Goal: Task Accomplishment & Management: Complete application form

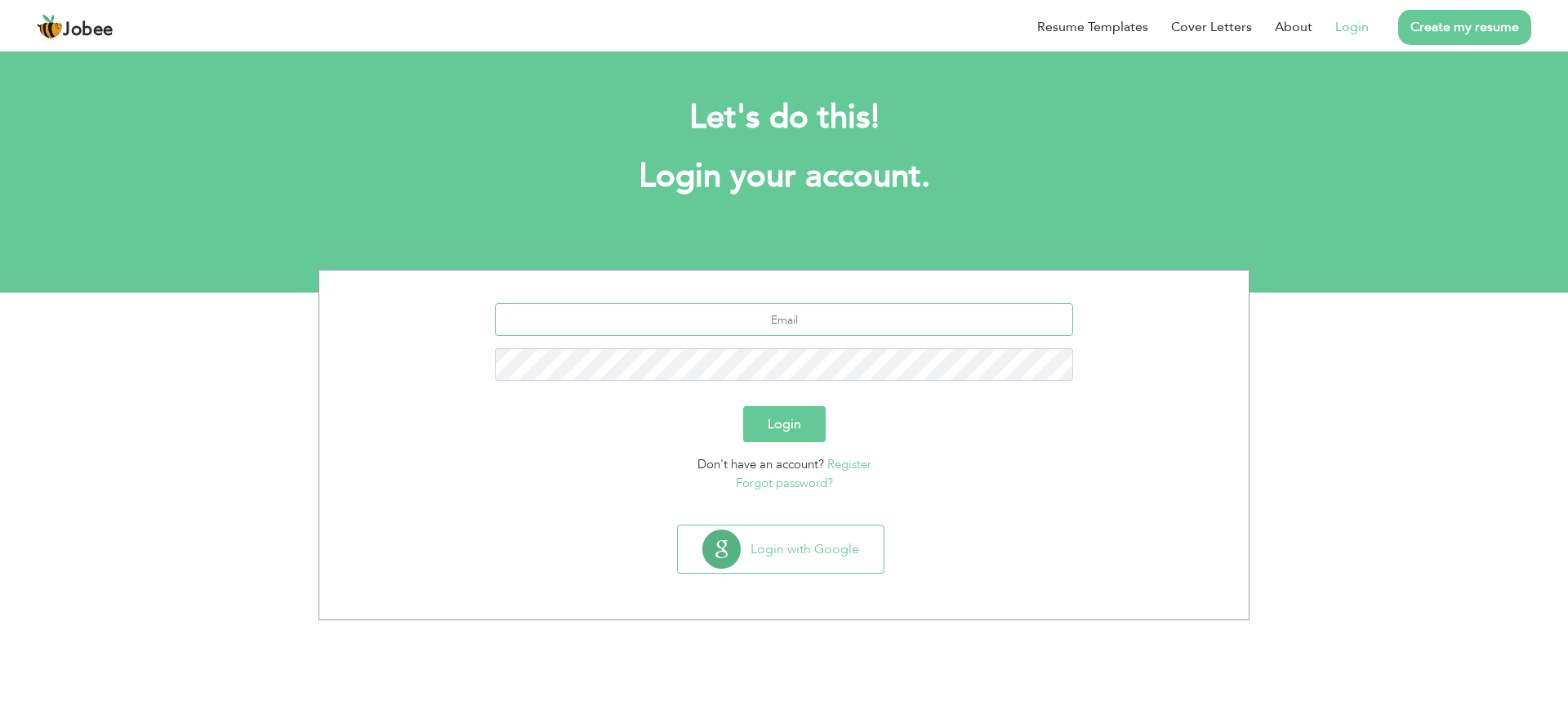
click at [813, 331] on input "text" at bounding box center [784, 320] width 579 height 33
type input "[EMAIL_ADDRESS][DOMAIN_NAME]"
click at [754, 430] on button "Login" at bounding box center [784, 424] width 82 height 36
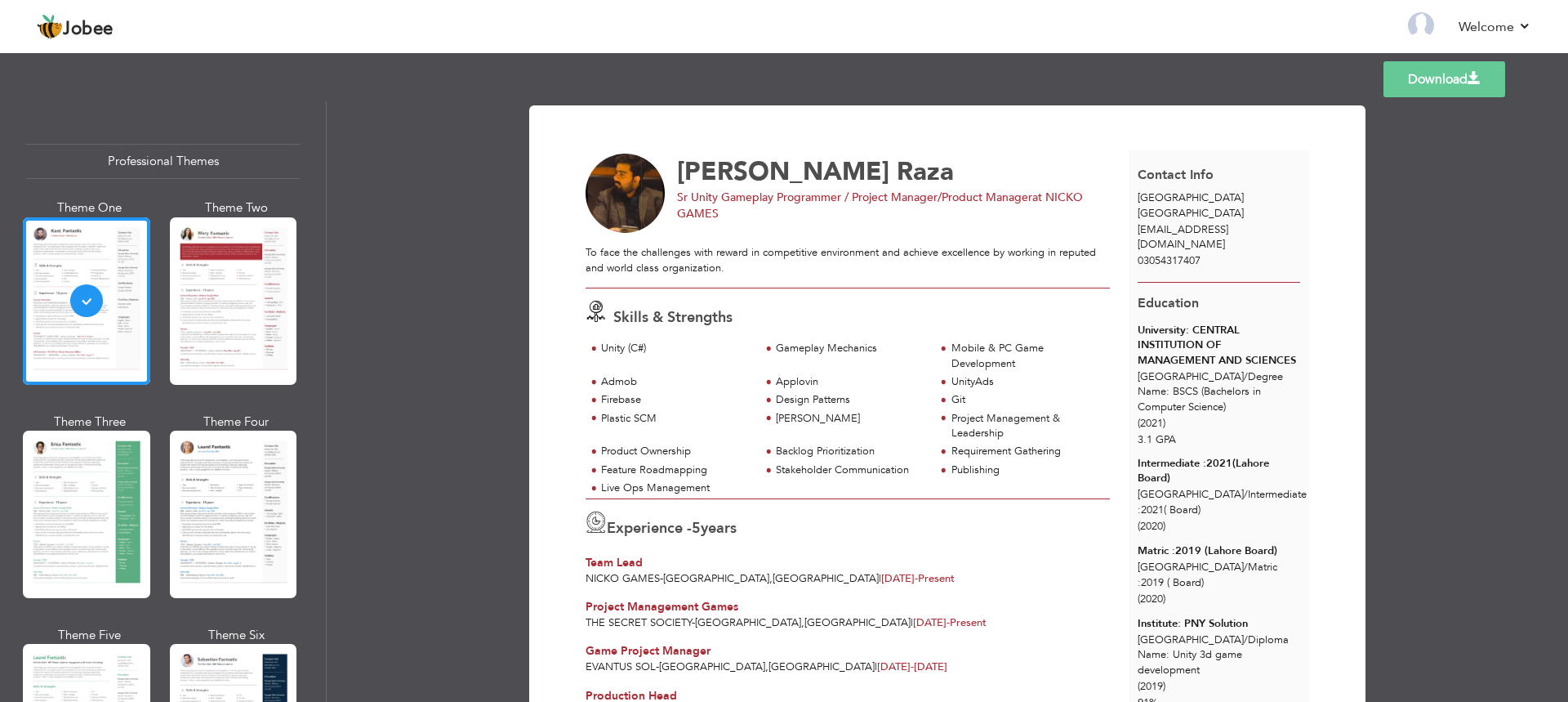
click at [257, 324] on div at bounding box center [233, 301] width 127 height 168
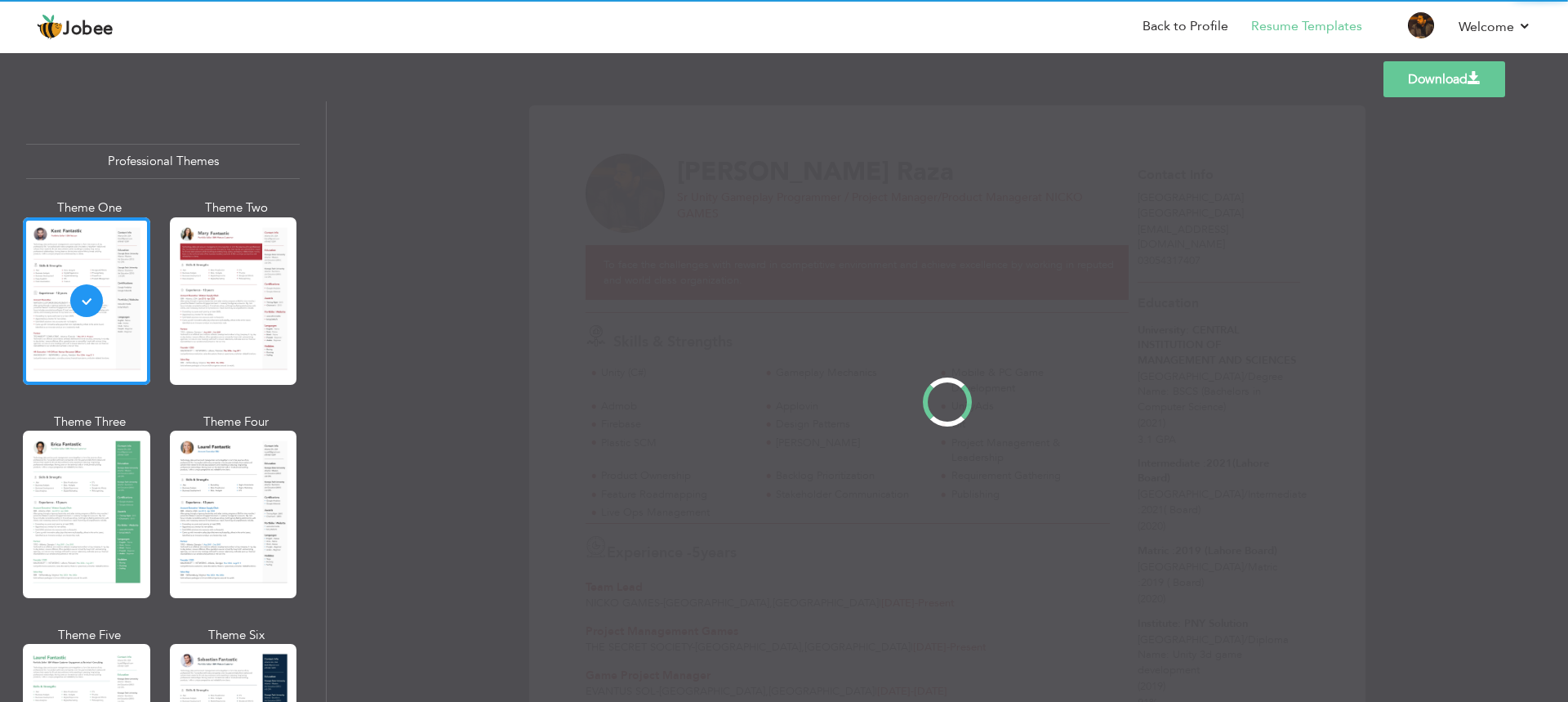
click at [82, 446] on div "Professional Themes Theme One Theme Two Theme Three Theme Four" at bounding box center [784, 400] width 1568 height 600
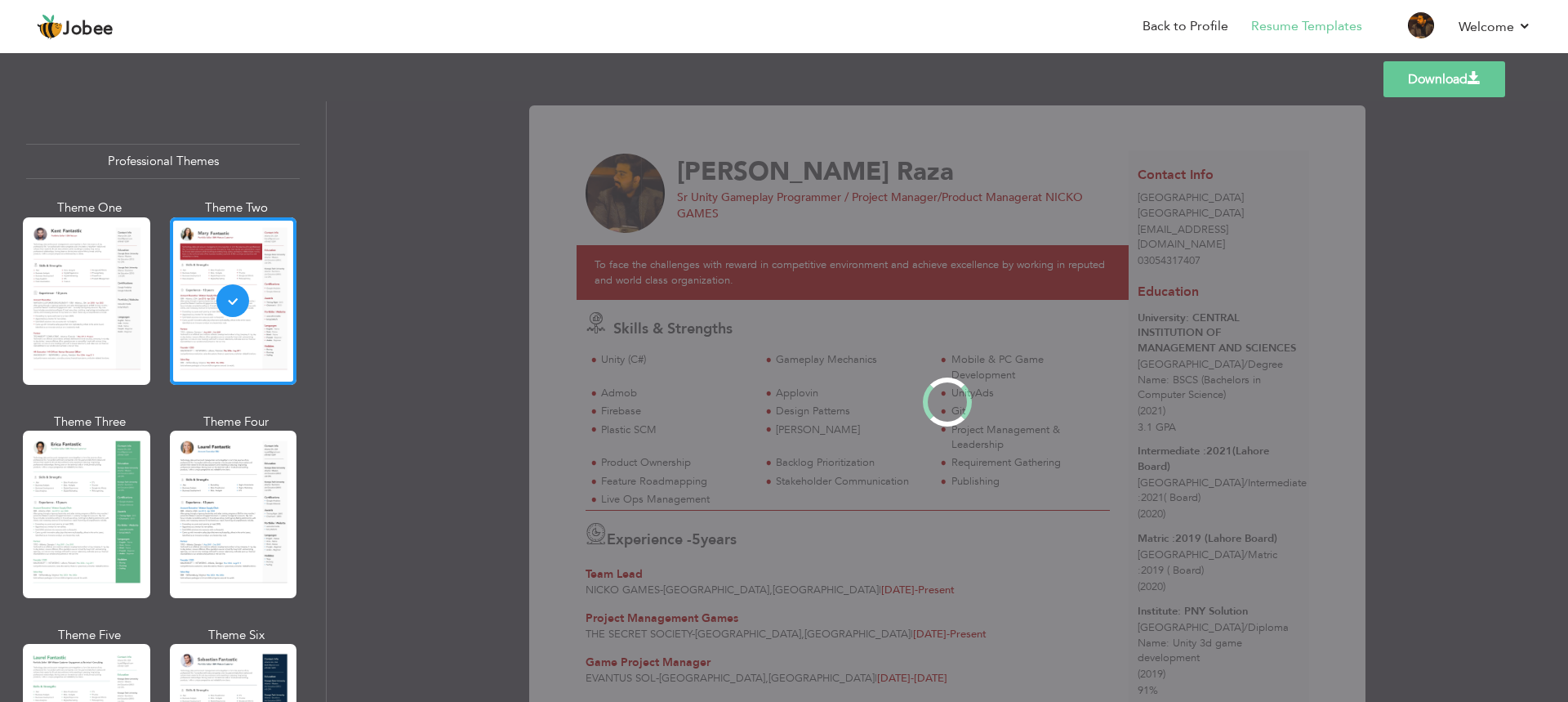
click at [193, 478] on div at bounding box center [233, 514] width 127 height 168
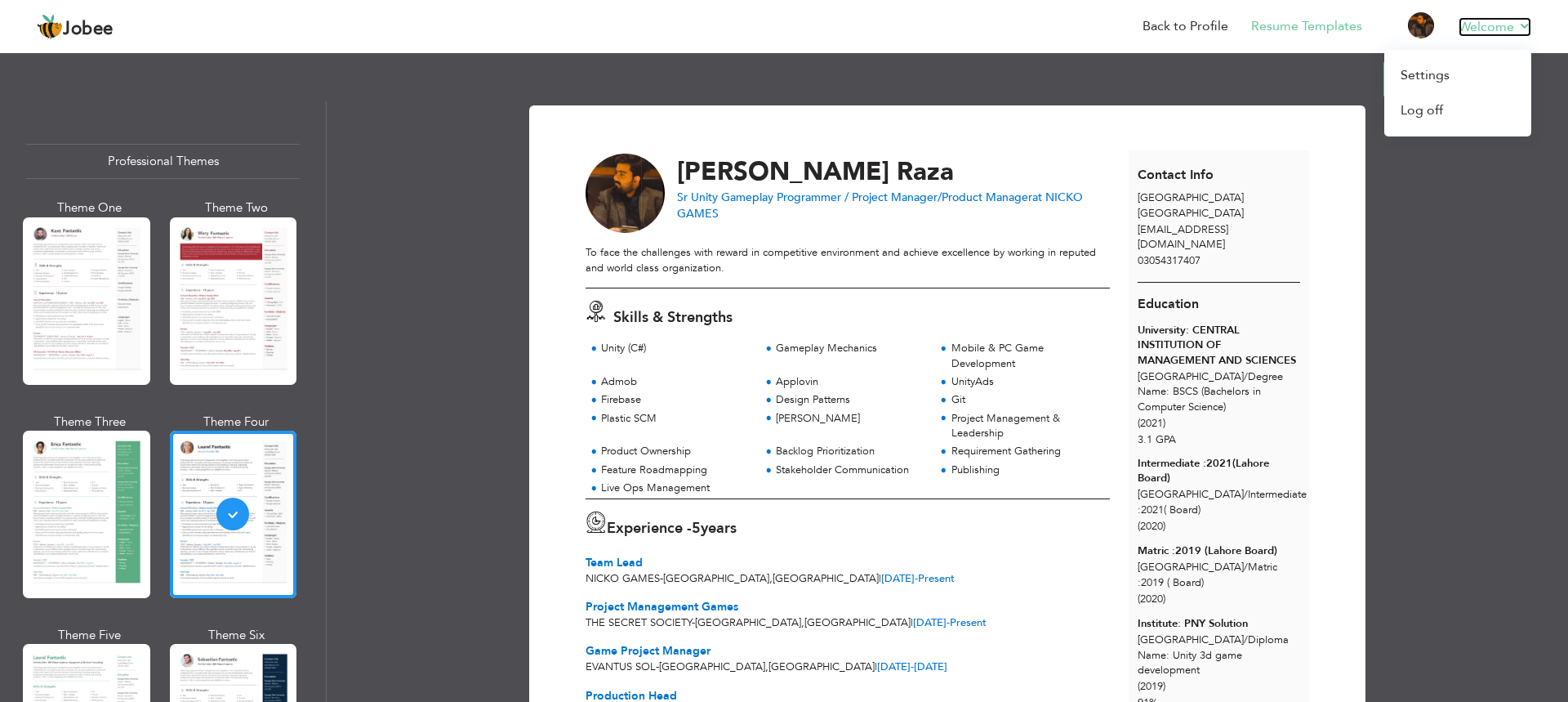
click at [1490, 28] on link "Welcome" at bounding box center [1495, 27] width 73 height 19
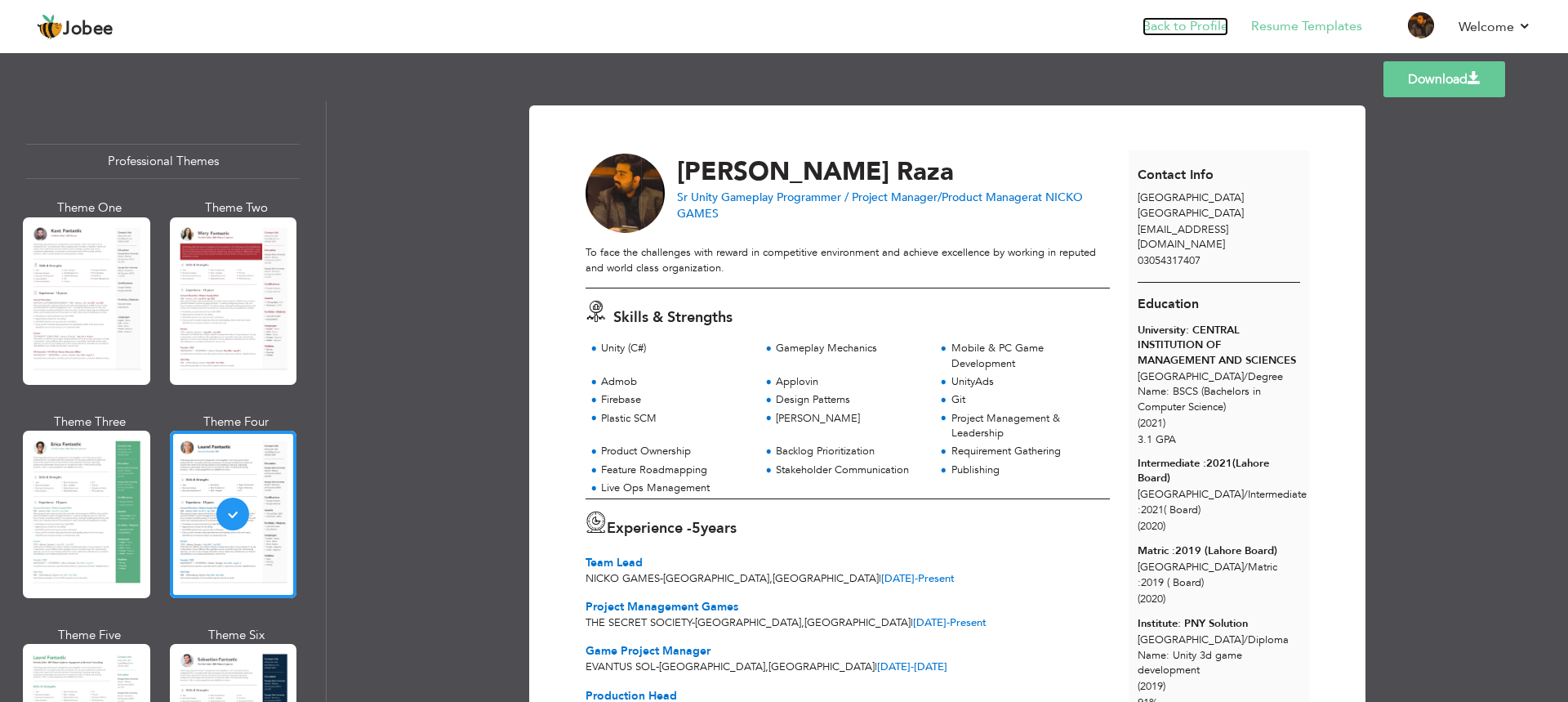
click at [1184, 22] on link "Back to Profile" at bounding box center [1186, 26] width 85 height 18
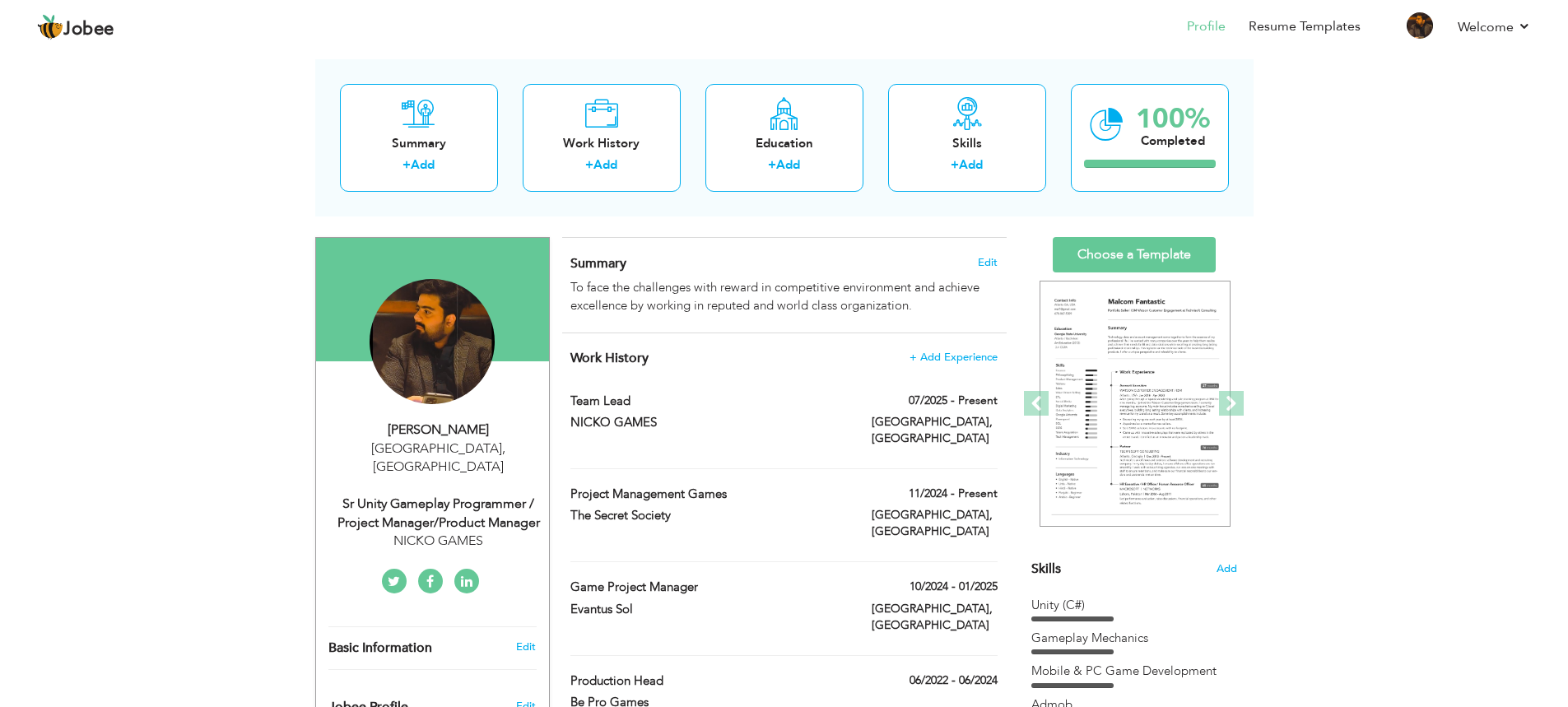
scroll to position [164, 0]
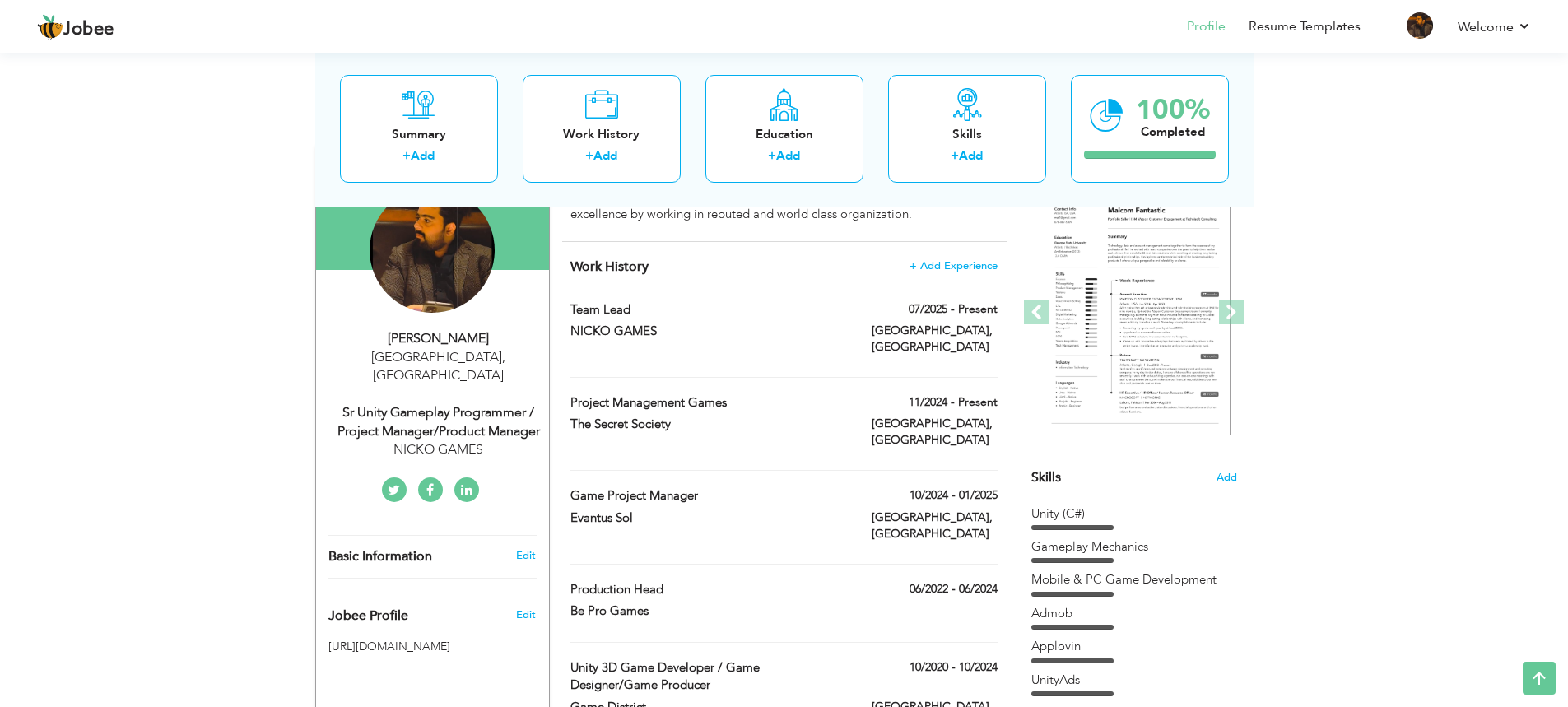
click at [463, 403] on div "Sr Unity Gameplay Programmer / Project Manager/Product Manager" at bounding box center [439, 422] width 221 height 38
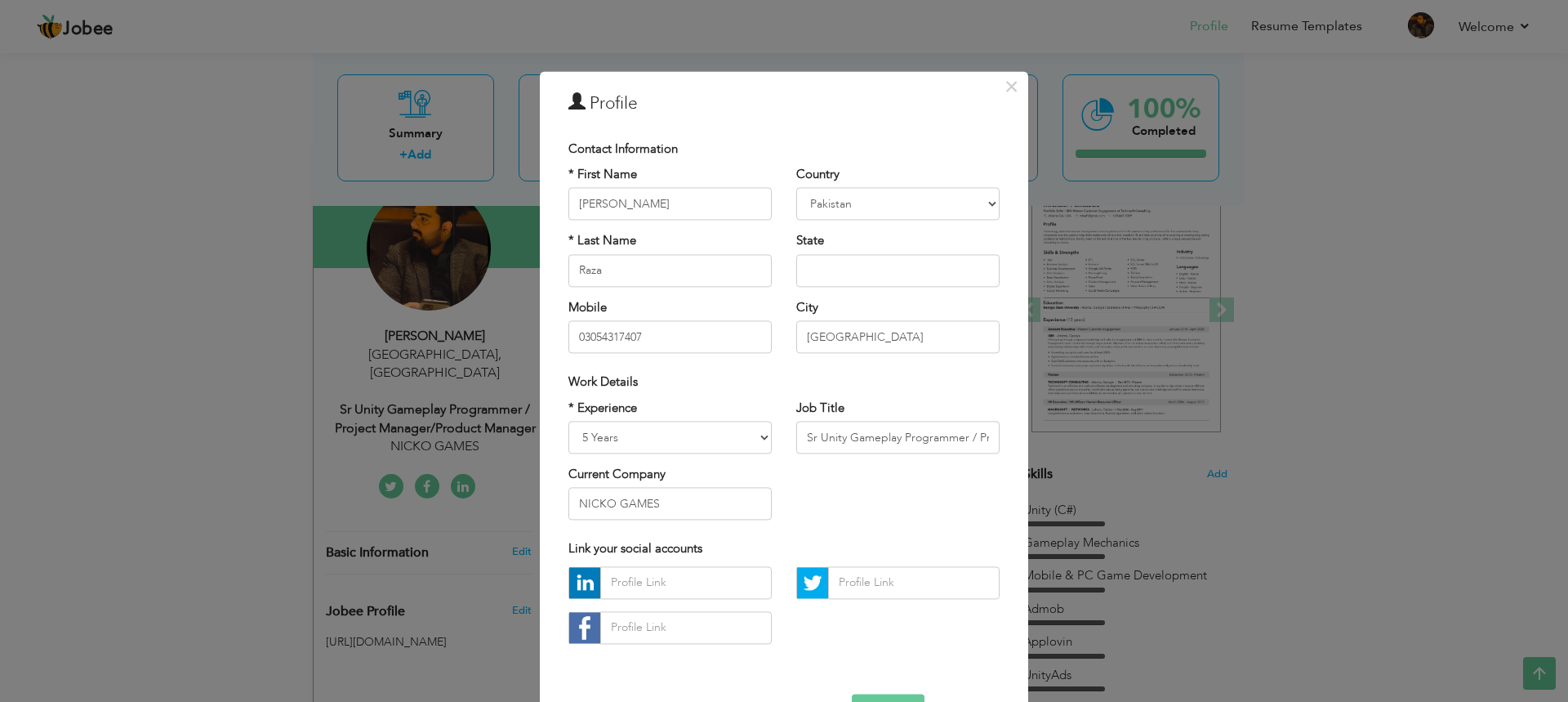
click at [355, 335] on div "× Profile Contact Information * First Name Ali * Last Name Raza Aruba" at bounding box center [784, 351] width 1568 height 702
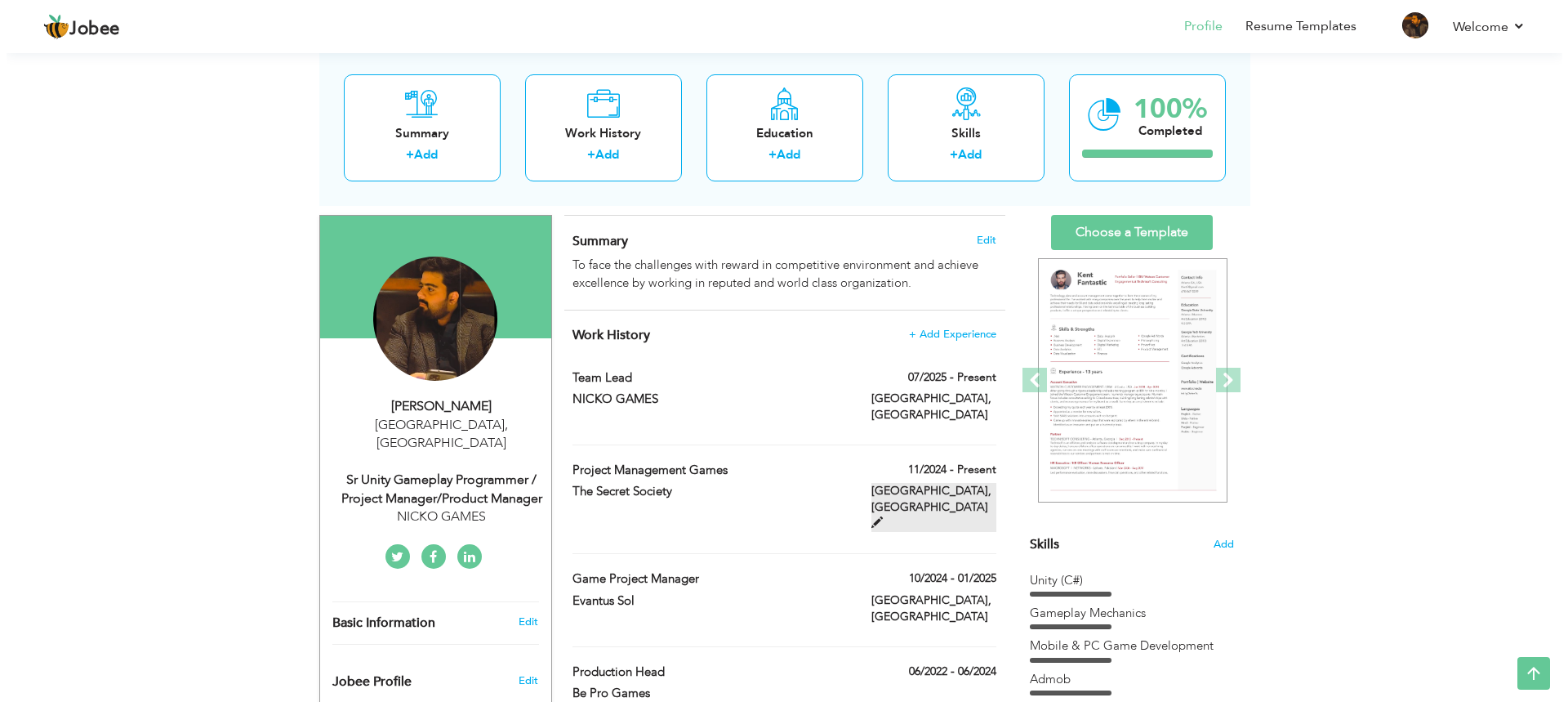
scroll to position [81, 0]
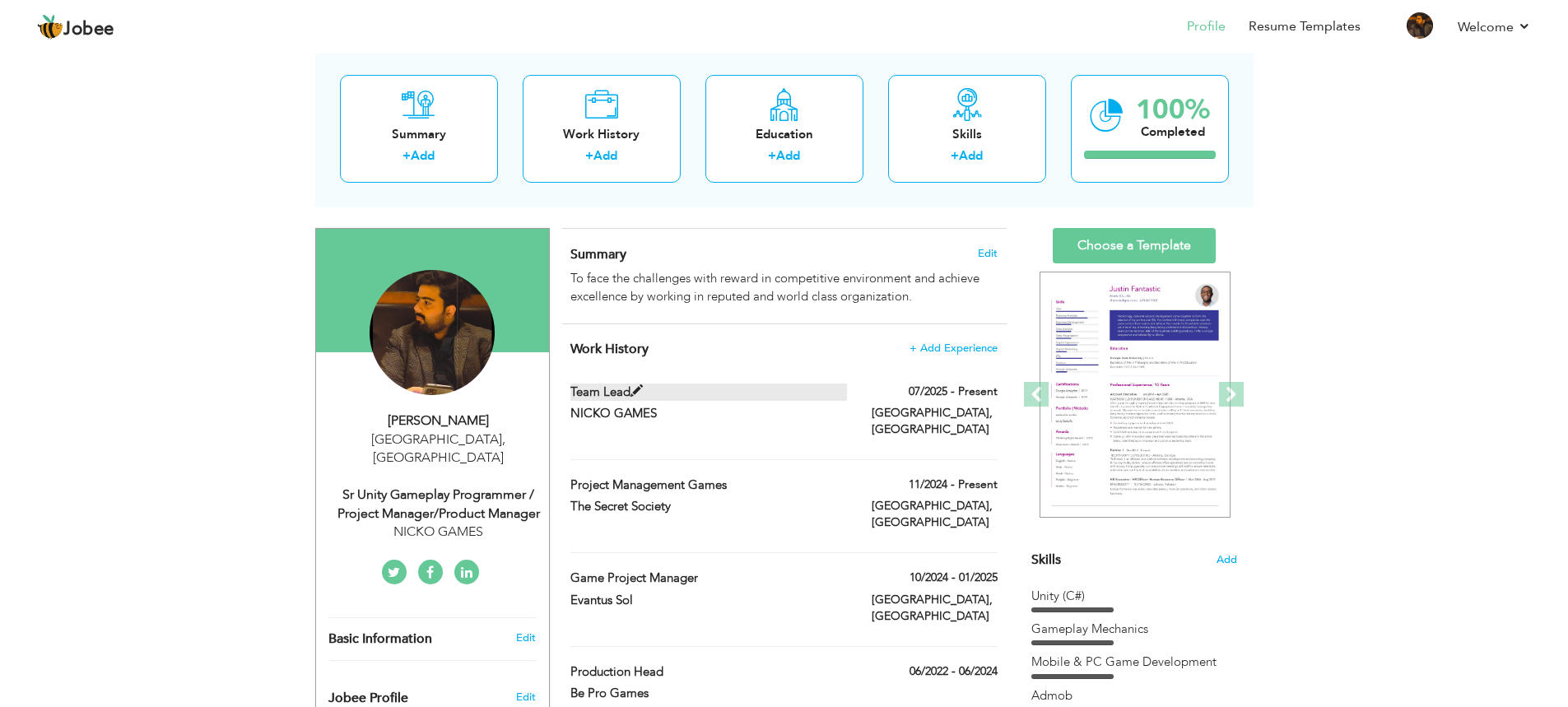
click at [635, 397] on span at bounding box center [636, 391] width 13 height 13
type input "Team Lead"
type input "NICKO GAMES"
type input "07/2025"
type input "[GEOGRAPHIC_DATA]"
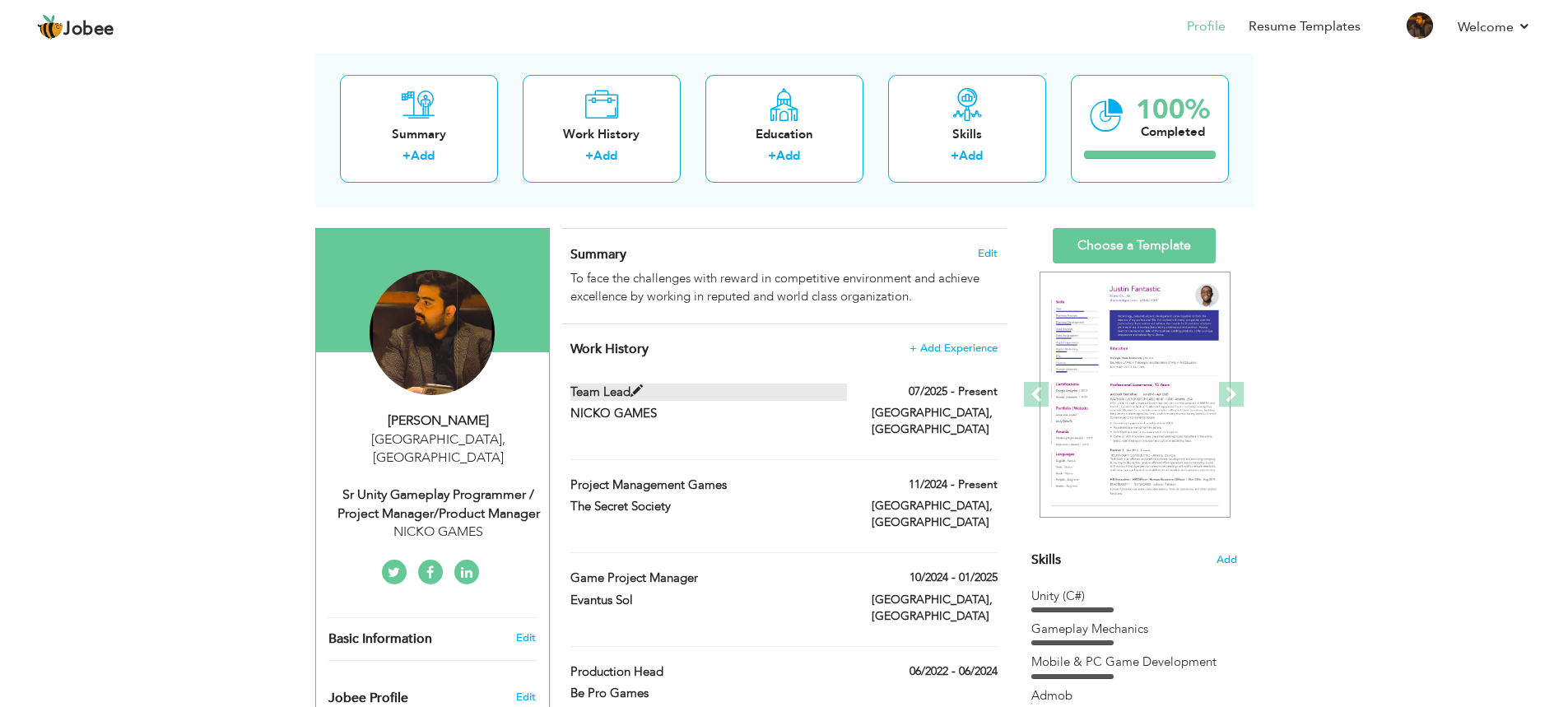
type input "[GEOGRAPHIC_DATA]"
checkbox input "true"
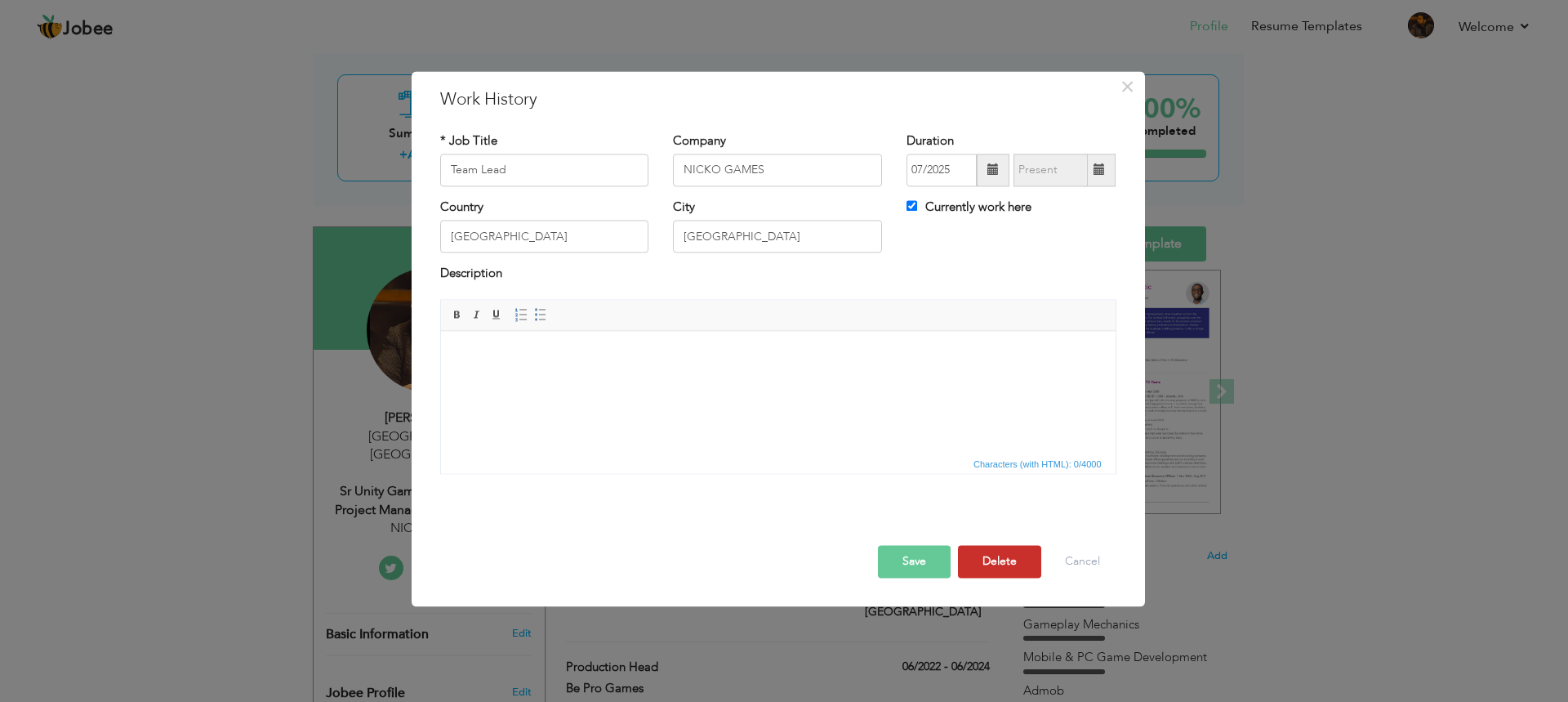
click at [1019, 562] on button "Delete" at bounding box center [1000, 561] width 83 height 33
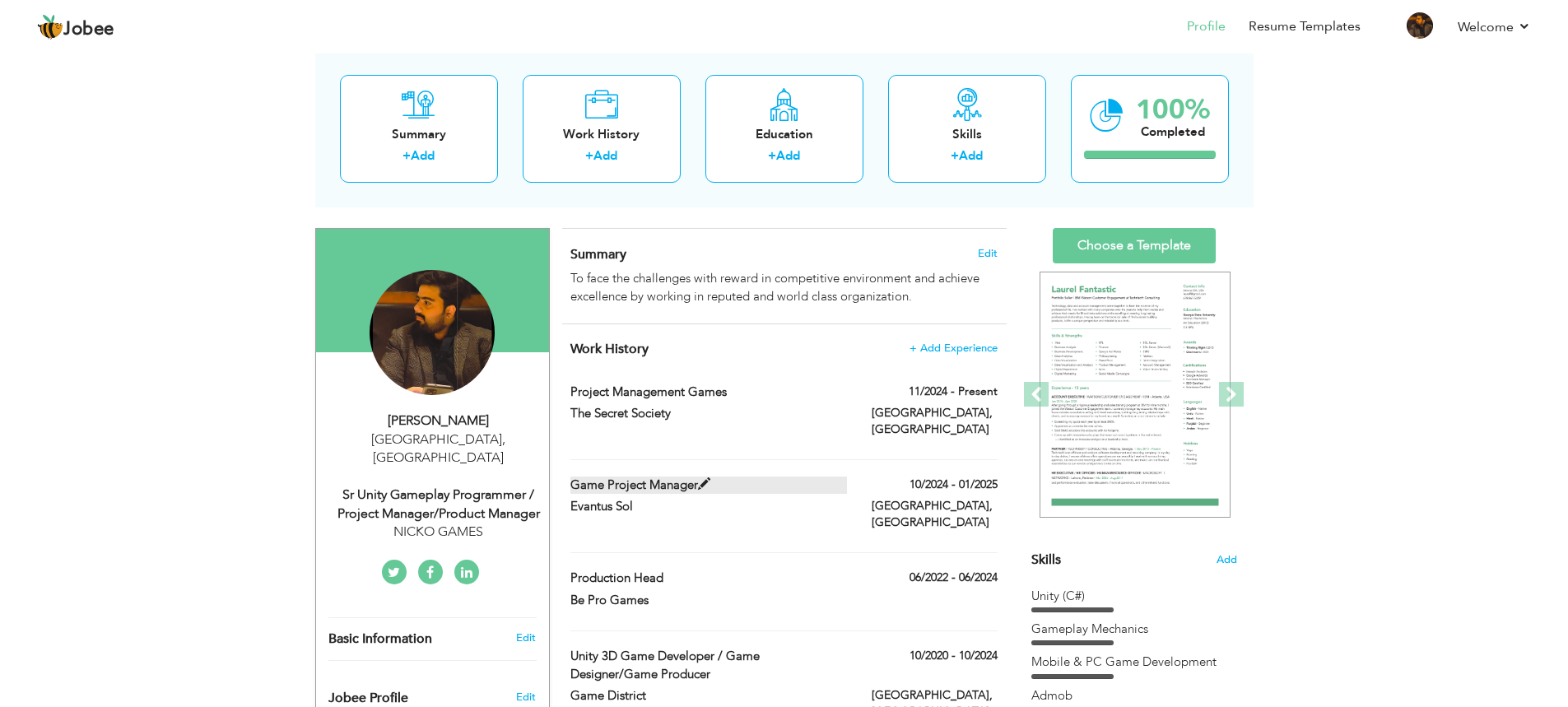
click at [687, 477] on label "Game Project Manager" at bounding box center [708, 485] width 276 height 18
type input "Game Project Manager"
type input "Evantus Sol"
type input "10/2024"
type input "01/2025"
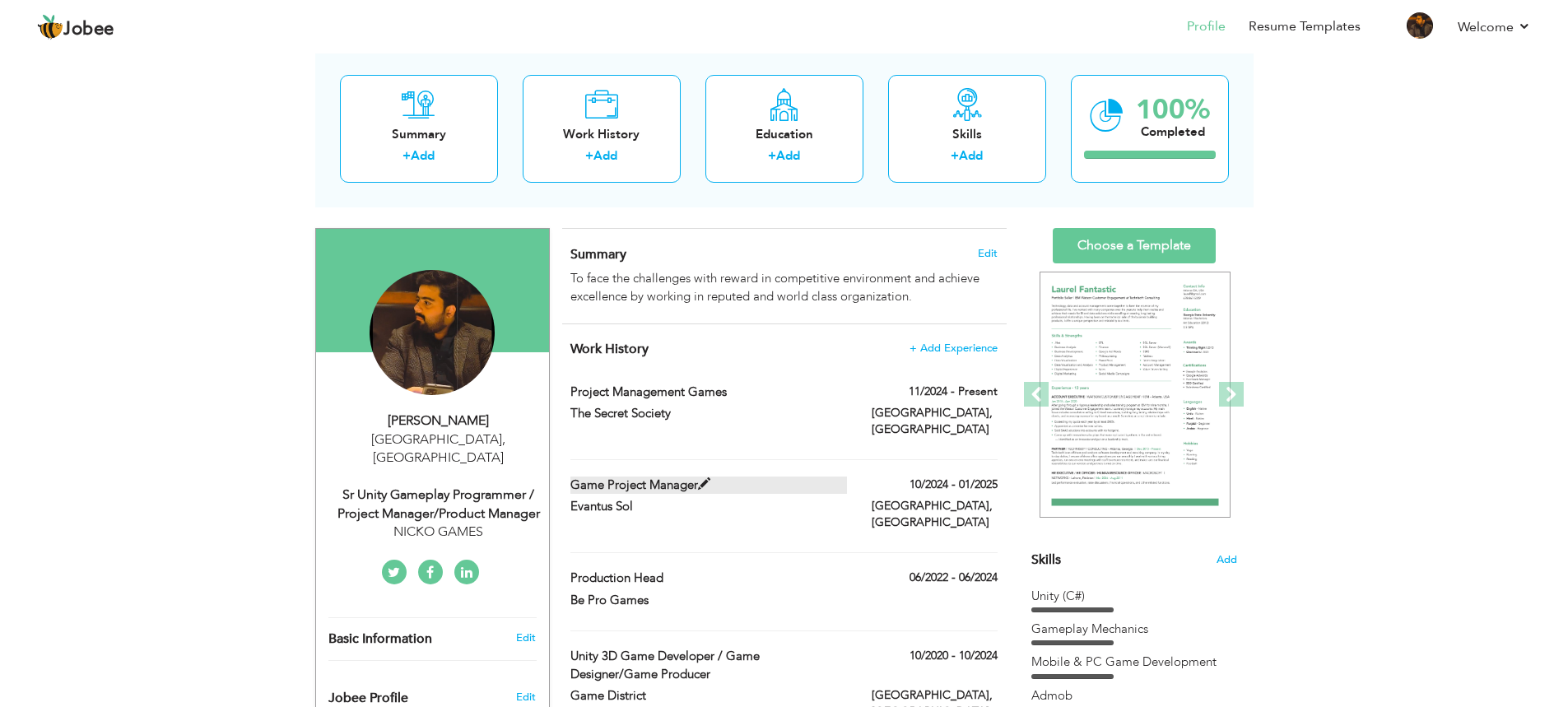
checkbox input "false"
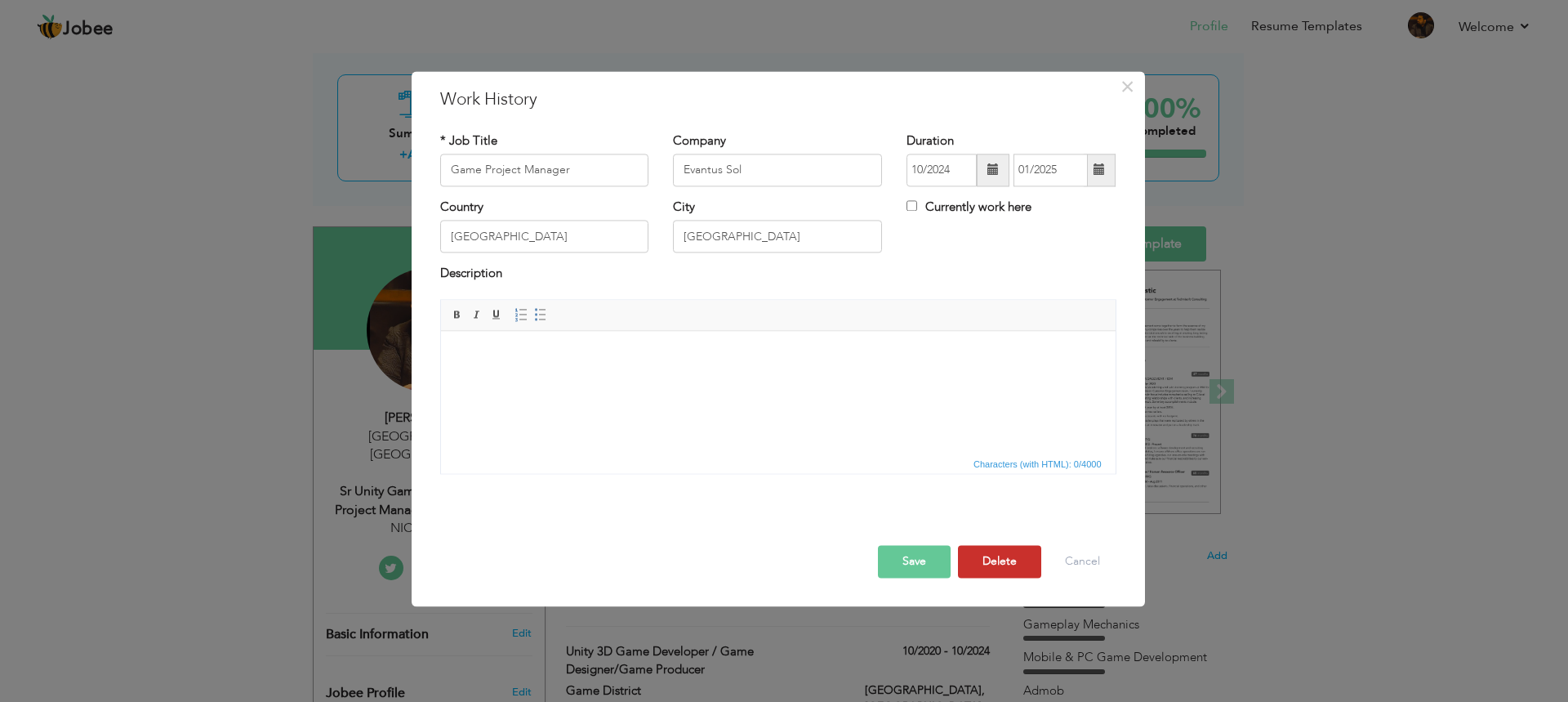
click at [1012, 558] on button "Delete" at bounding box center [1000, 561] width 83 height 33
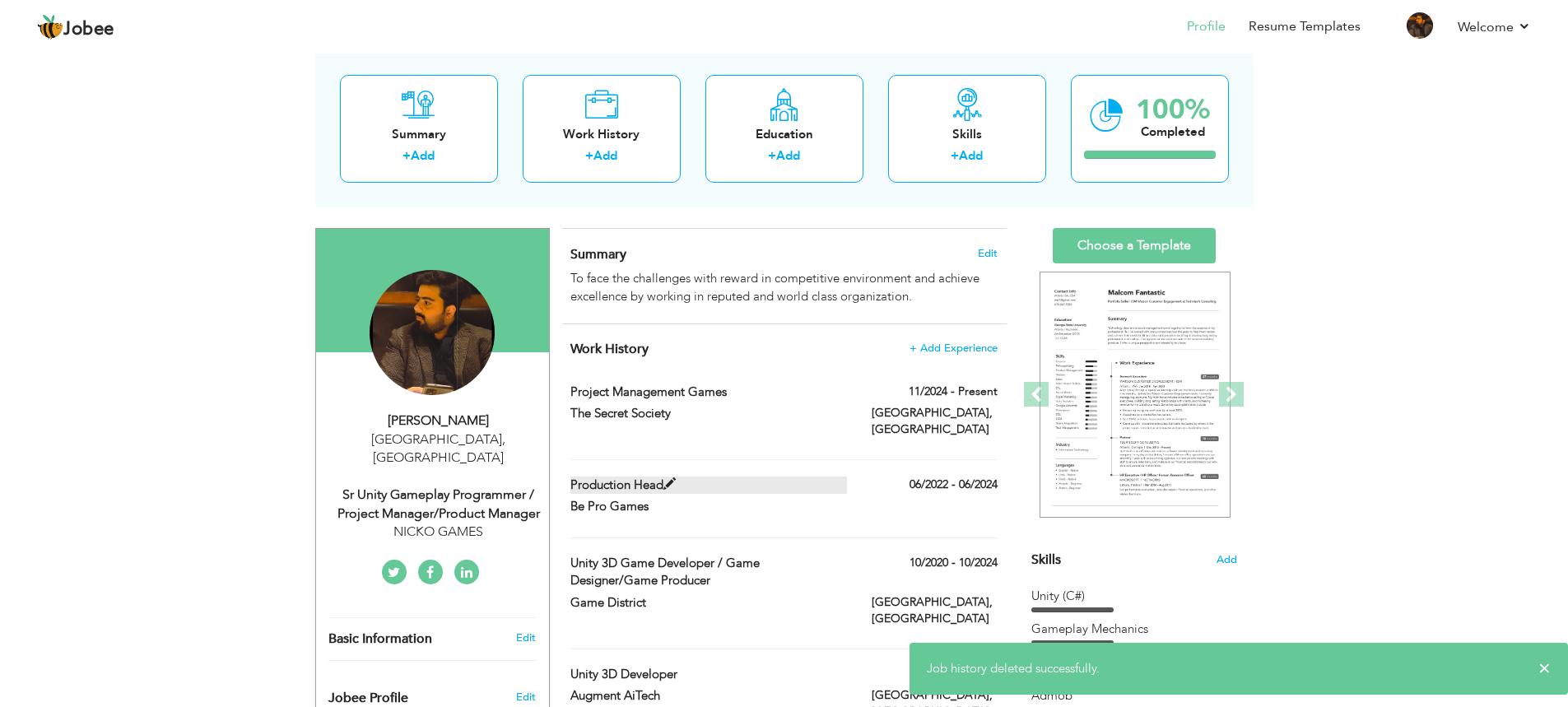
click at [660, 477] on label "Production Head" at bounding box center [708, 485] width 276 height 18
type input "Production Head"
type input "Be Pro Games"
type input "06/2022"
type input "06/2024"
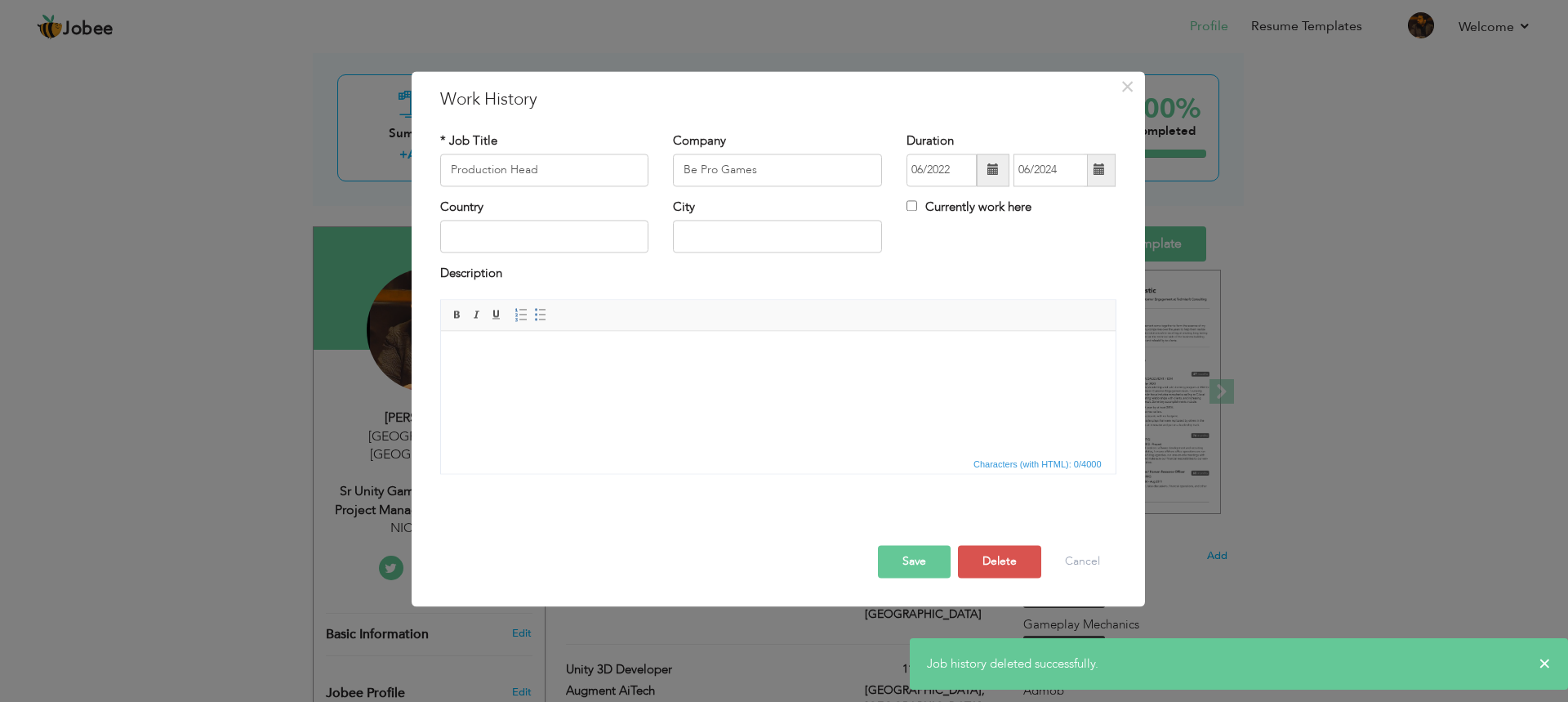
click at [915, 567] on button "Save" at bounding box center [914, 561] width 73 height 33
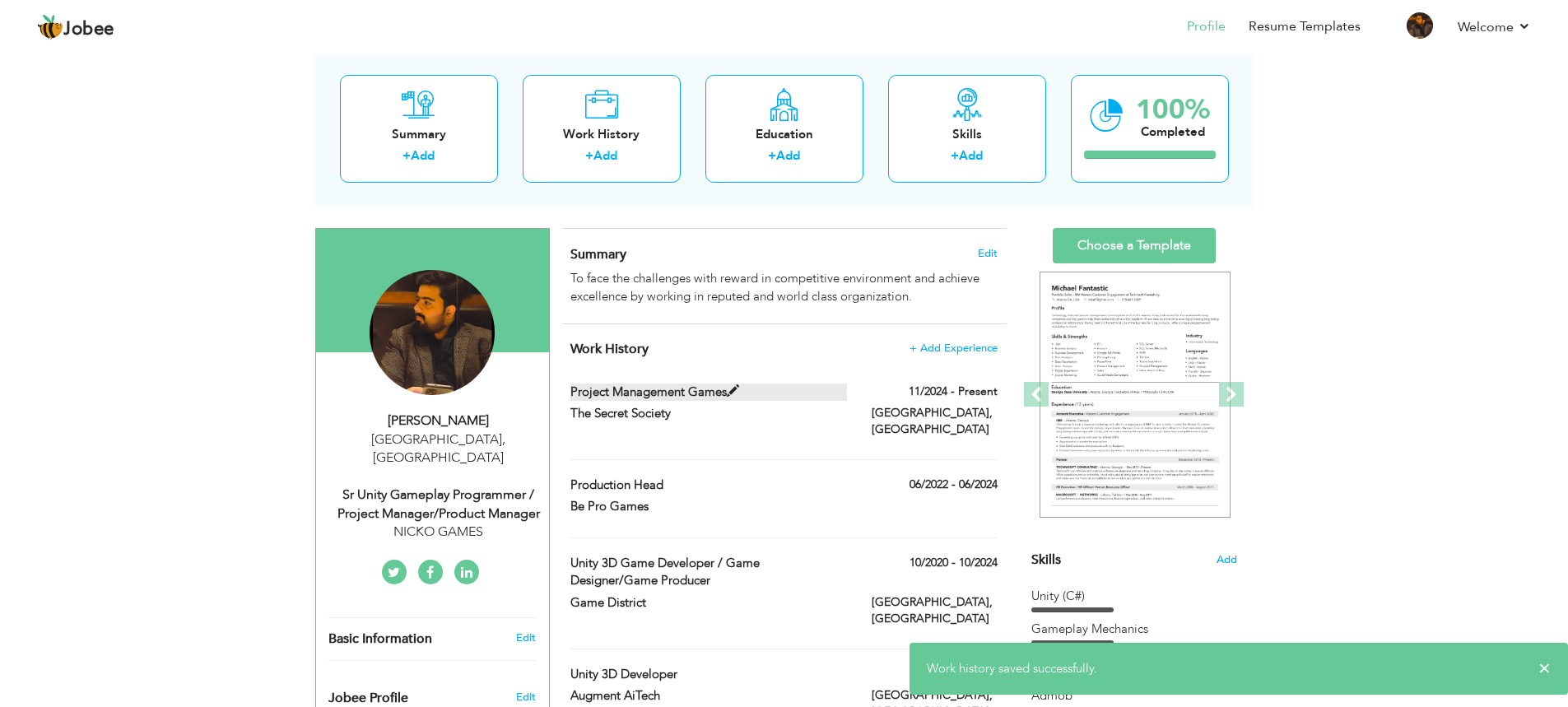
click at [702, 395] on label "Project Management Games" at bounding box center [708, 393] width 276 height 18
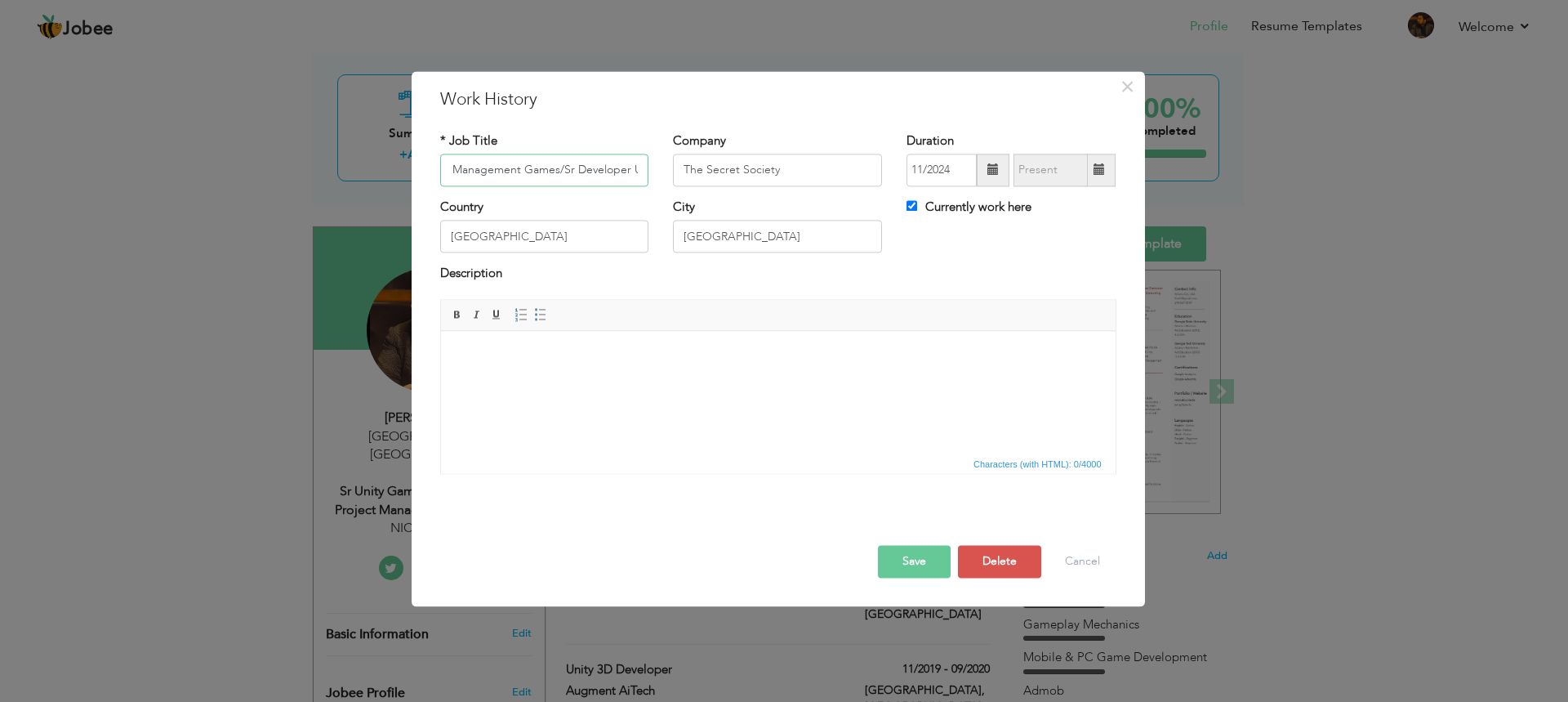
scroll to position [0, 0]
click at [625, 178] on input "Game Planner/Sr Developer Unity" at bounding box center [545, 170] width 209 height 33
type input "Game Planner/Sr Developer Unity Developer"
click at [630, 470] on span "Characters (with HTML): 0/4000" at bounding box center [779, 463] width 675 height 19
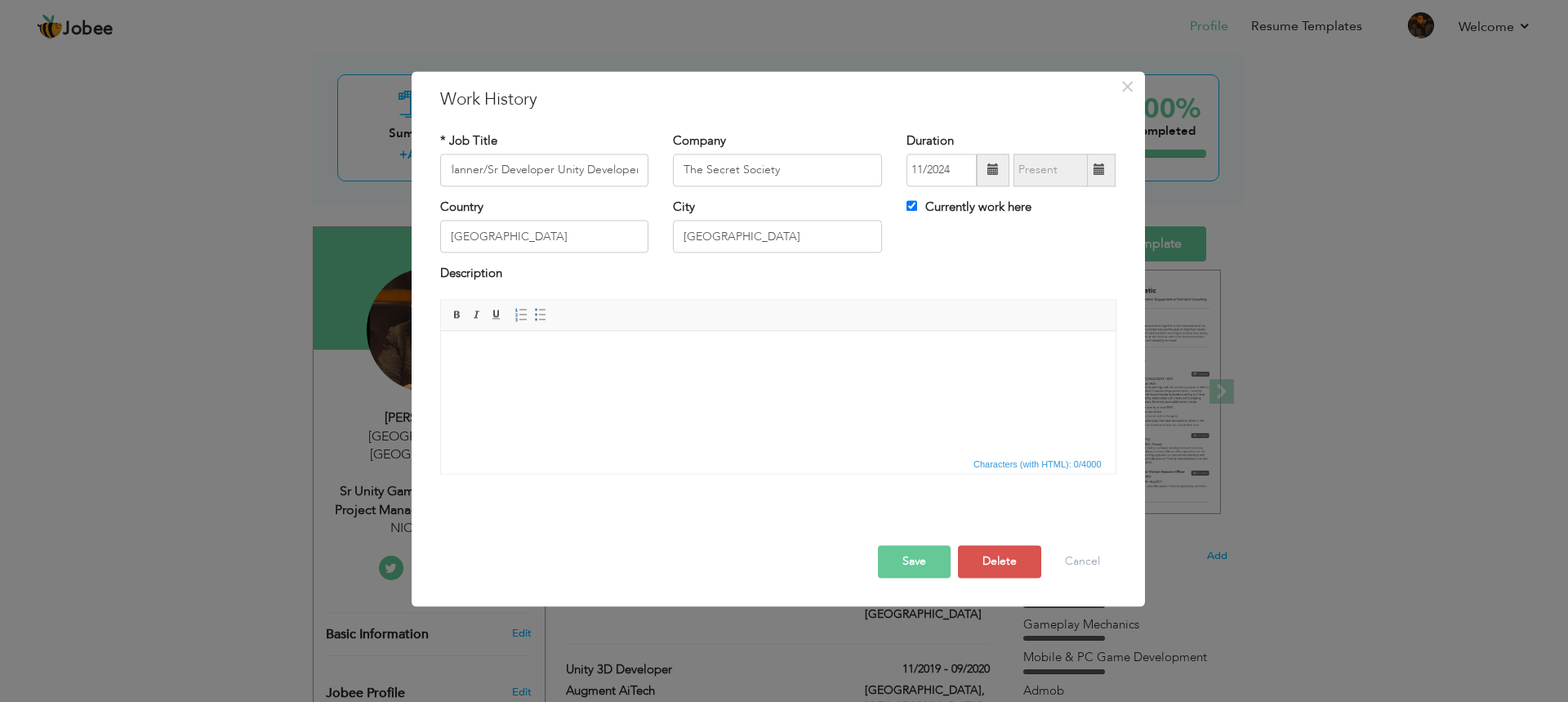
scroll to position [0, 0]
click at [1000, 180] on span at bounding box center [994, 170] width 33 height 33
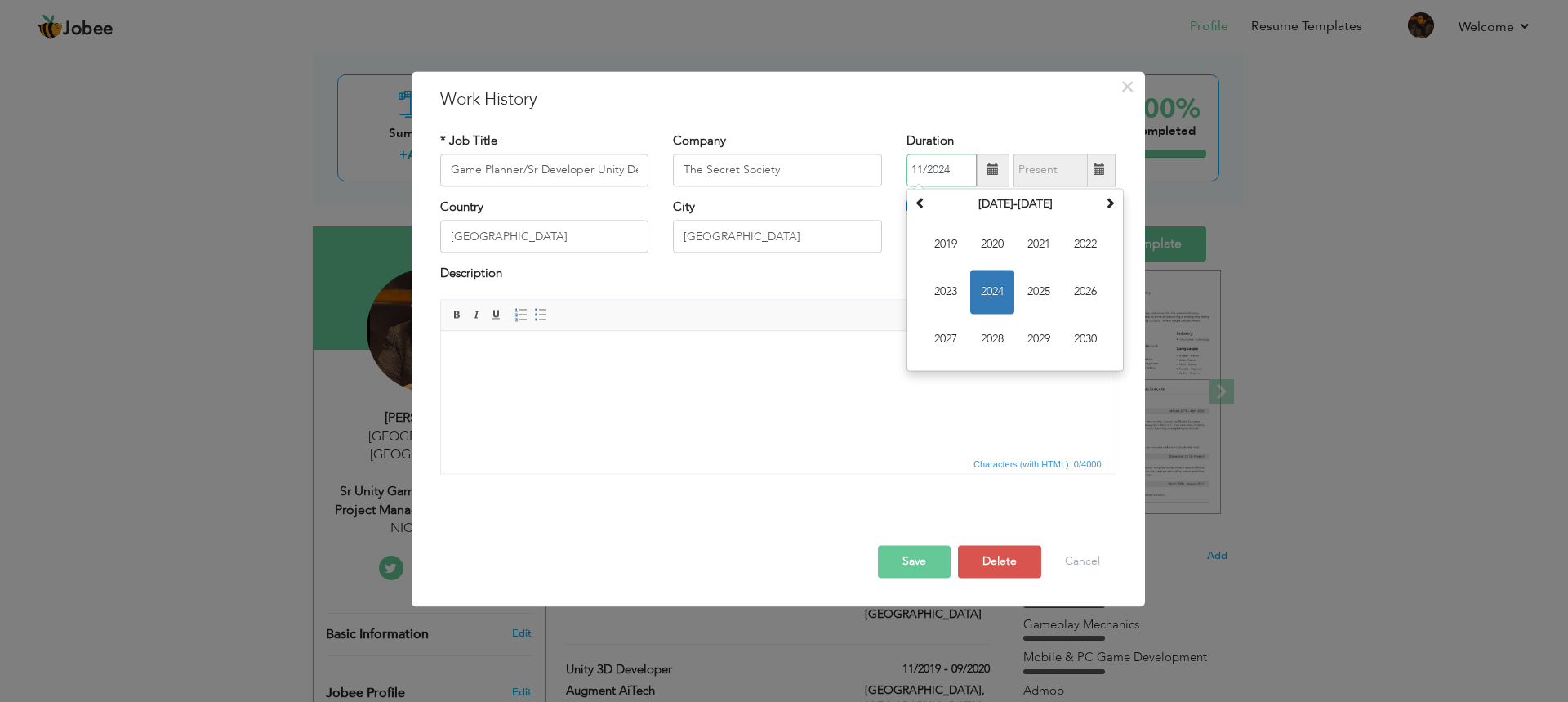
click at [991, 285] on span "2024" at bounding box center [992, 291] width 44 height 44
click at [997, 345] on span "Oct" at bounding box center [992, 338] width 44 height 44
type input "10/2024"
click at [915, 558] on button "Save" at bounding box center [914, 561] width 73 height 33
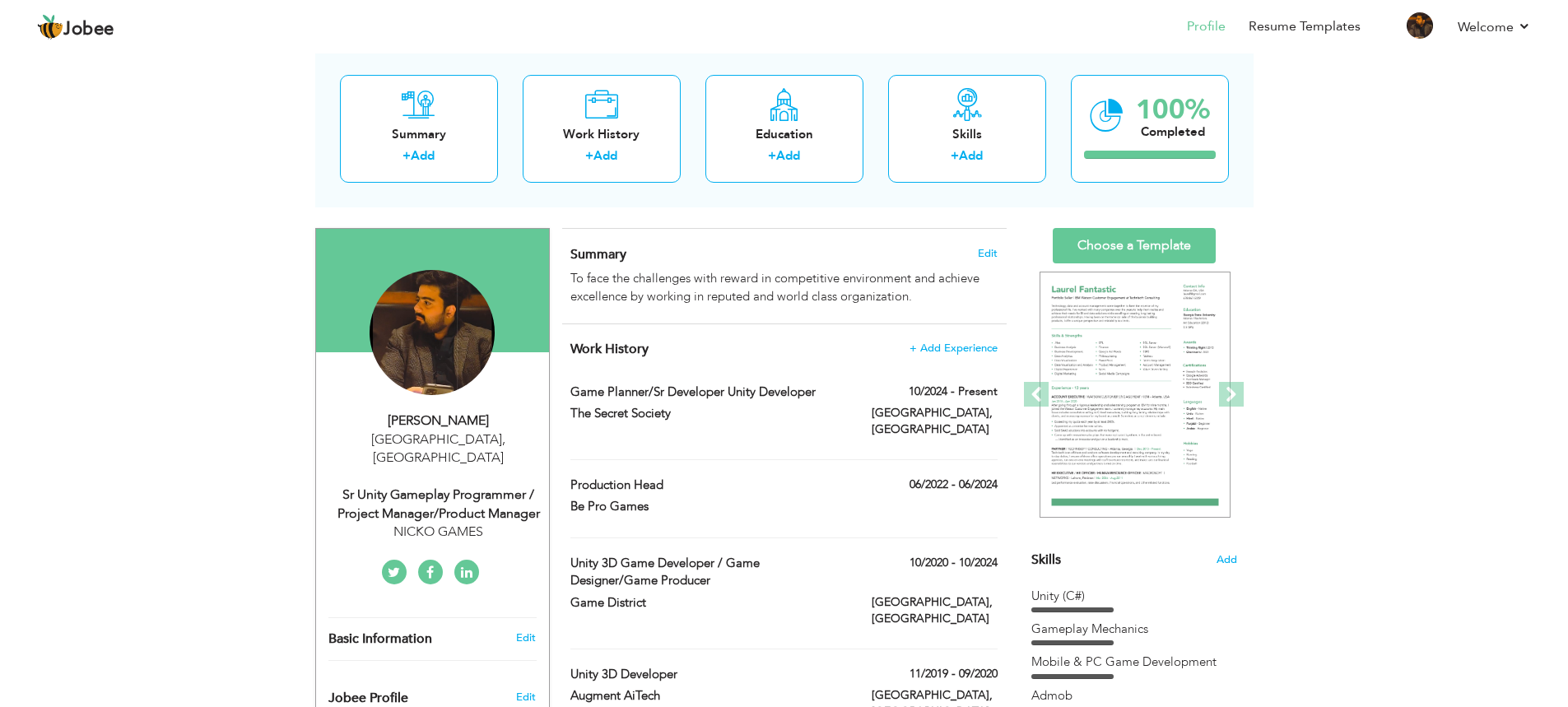
click at [454, 522] on div "NICKO GAMES" at bounding box center [439, 531] width 221 height 19
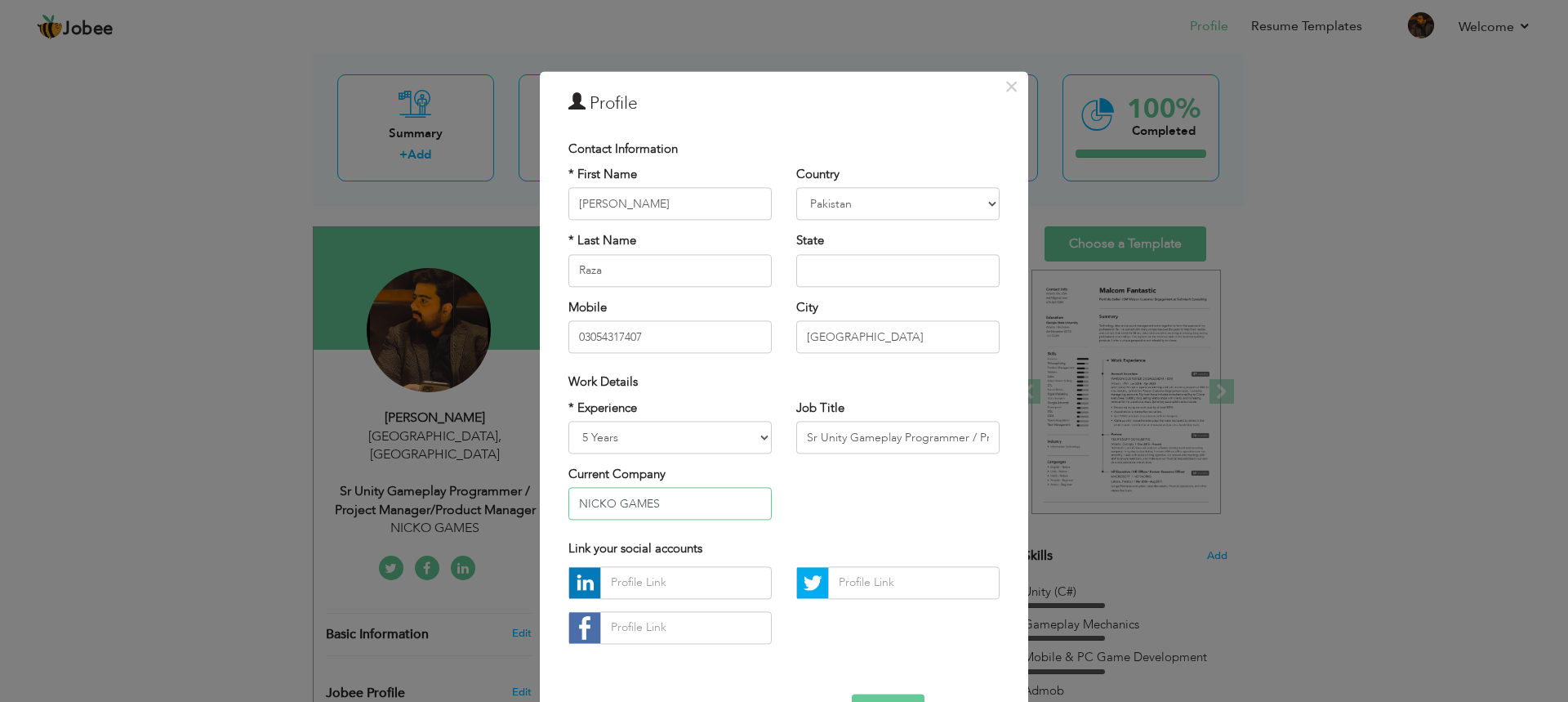
drag, startPoint x: 625, startPoint y: 508, endPoint x: 481, endPoint y: 502, distance: 144.1
click at [481, 502] on div "× Profile Contact Information * First Name Ali * Last Name Raza Aruba" at bounding box center [784, 351] width 1568 height 702
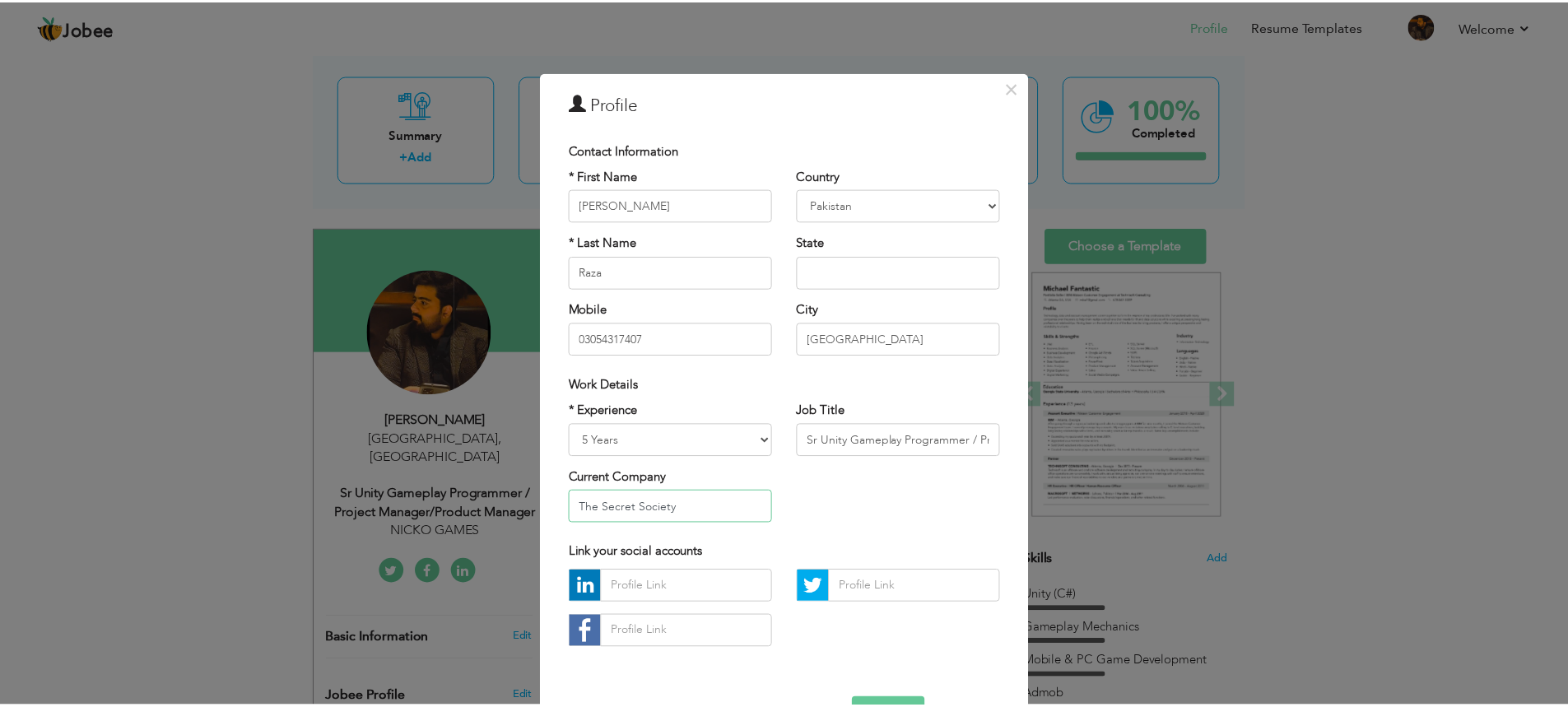
scroll to position [54, 0]
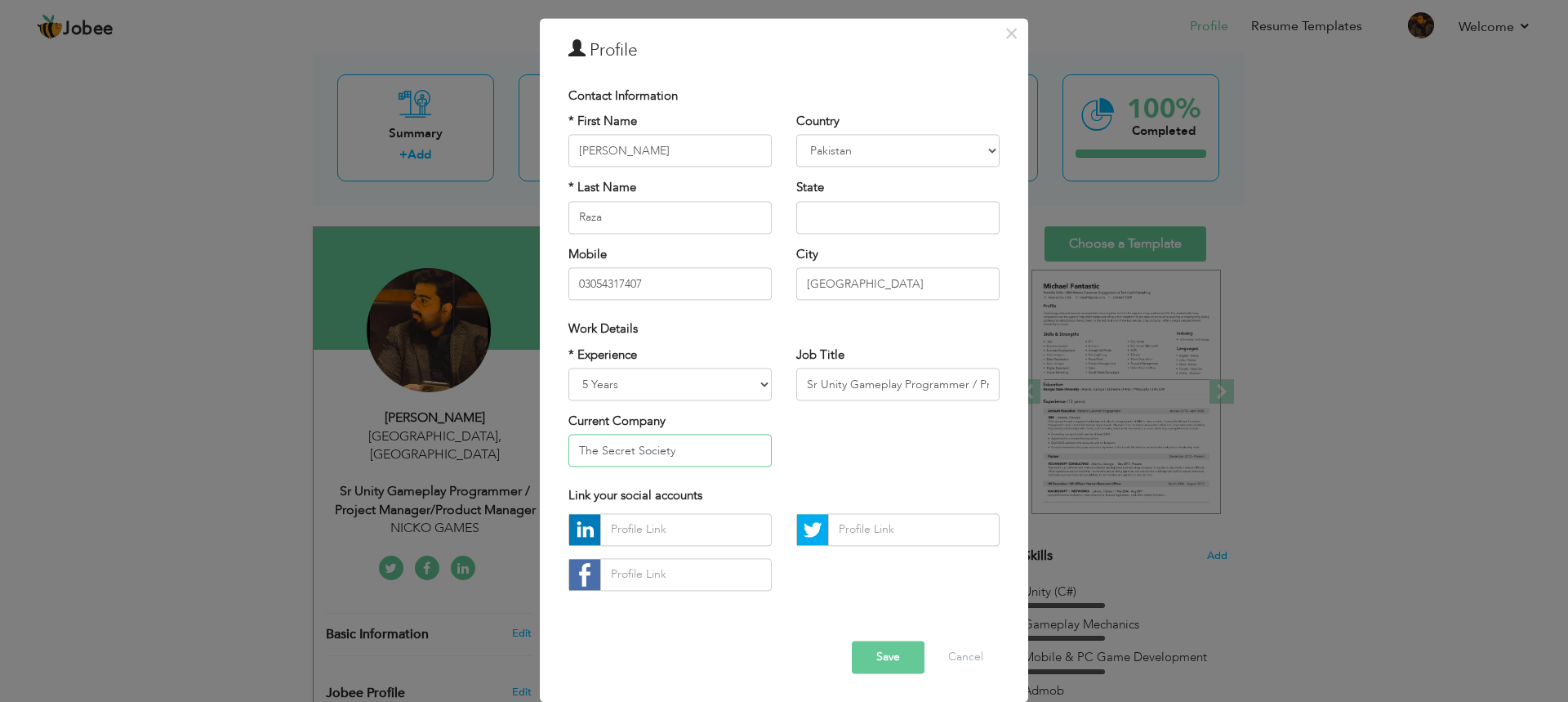
type input "The Secret Society"
click at [885, 695] on div "× Profile Contact Information * First Name Ali * Last Name Raza Mobile Angola" at bounding box center [784, 360] width 489 height 684
click at [888, 672] on button "Save" at bounding box center [888, 656] width 73 height 33
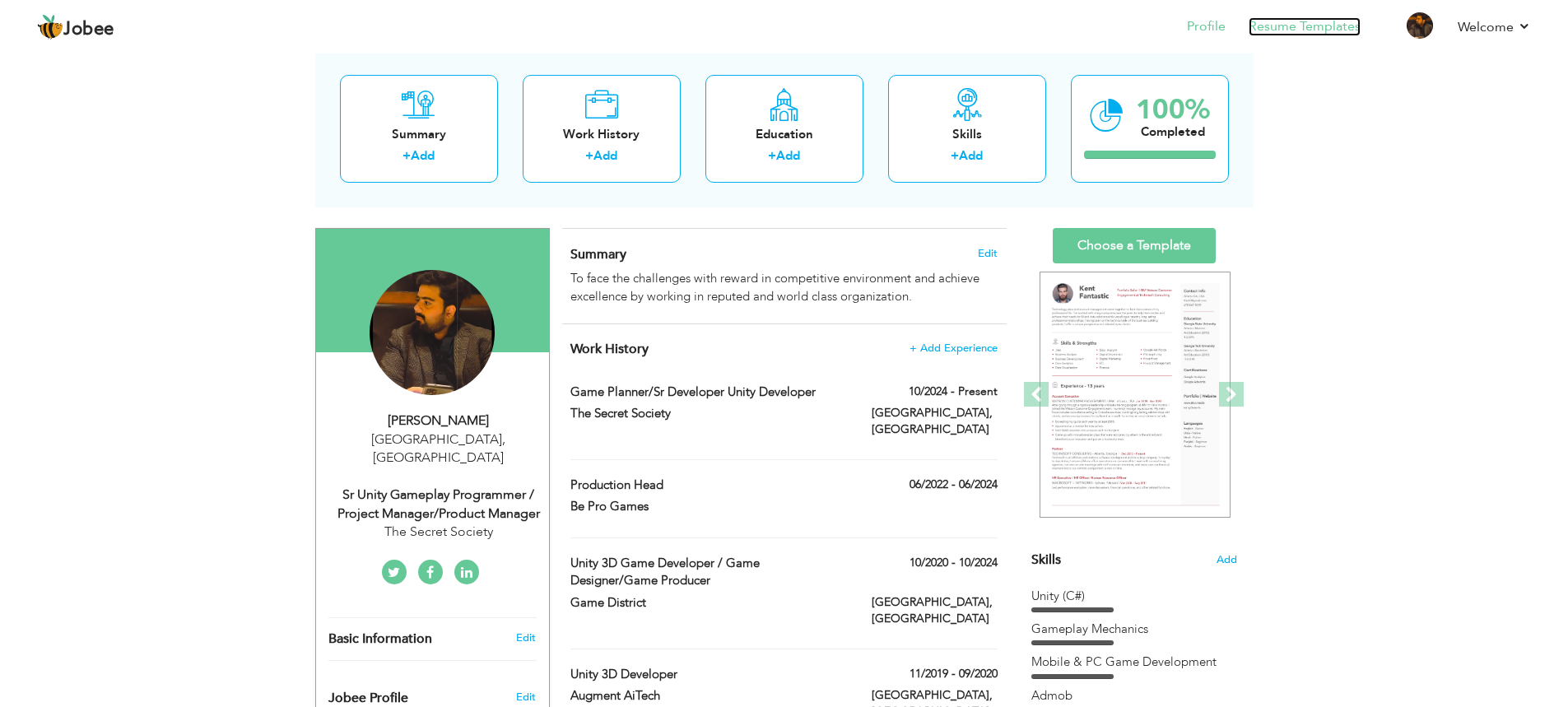
click at [1319, 29] on link "Resume Templates" at bounding box center [1304, 26] width 112 height 19
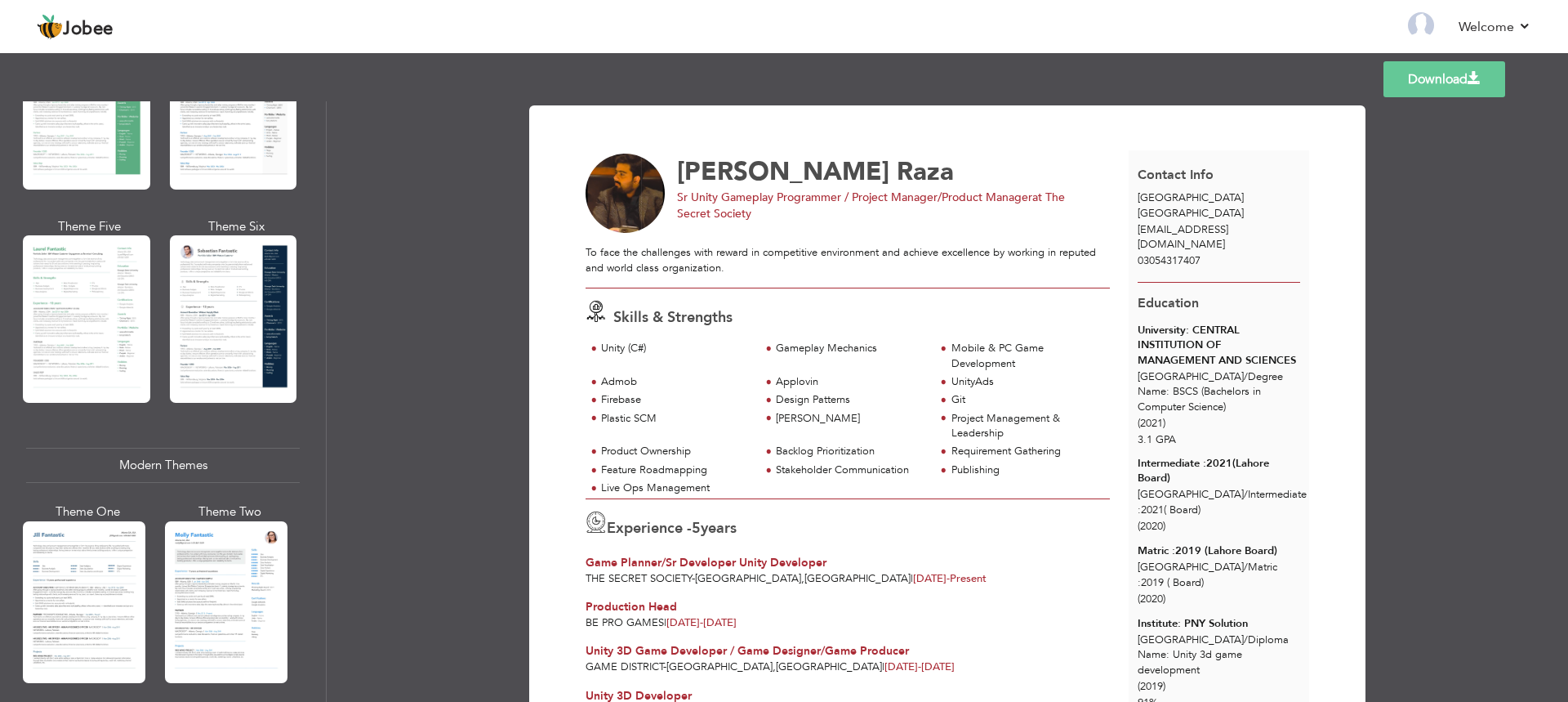
scroll to position [245, 0]
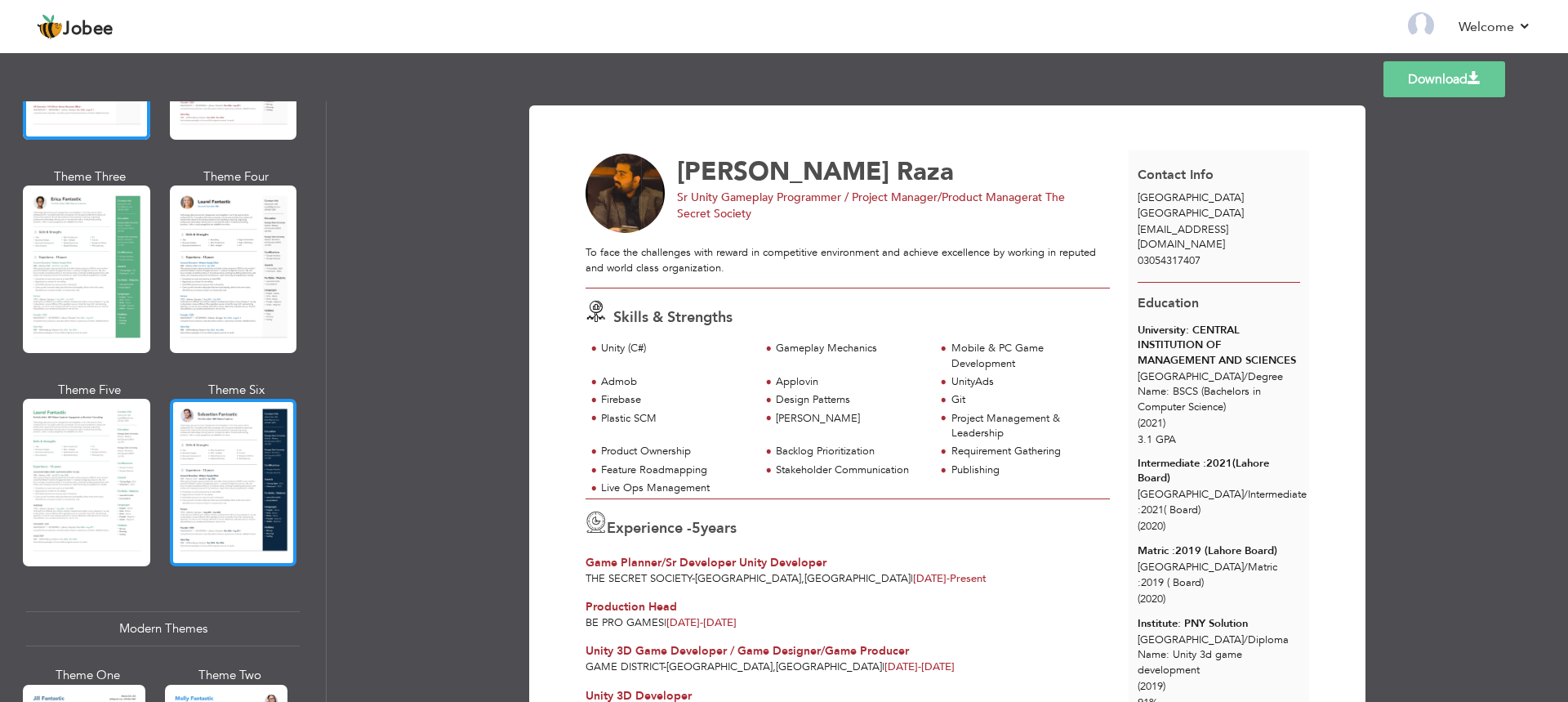
click at [210, 426] on div at bounding box center [233, 482] width 127 height 168
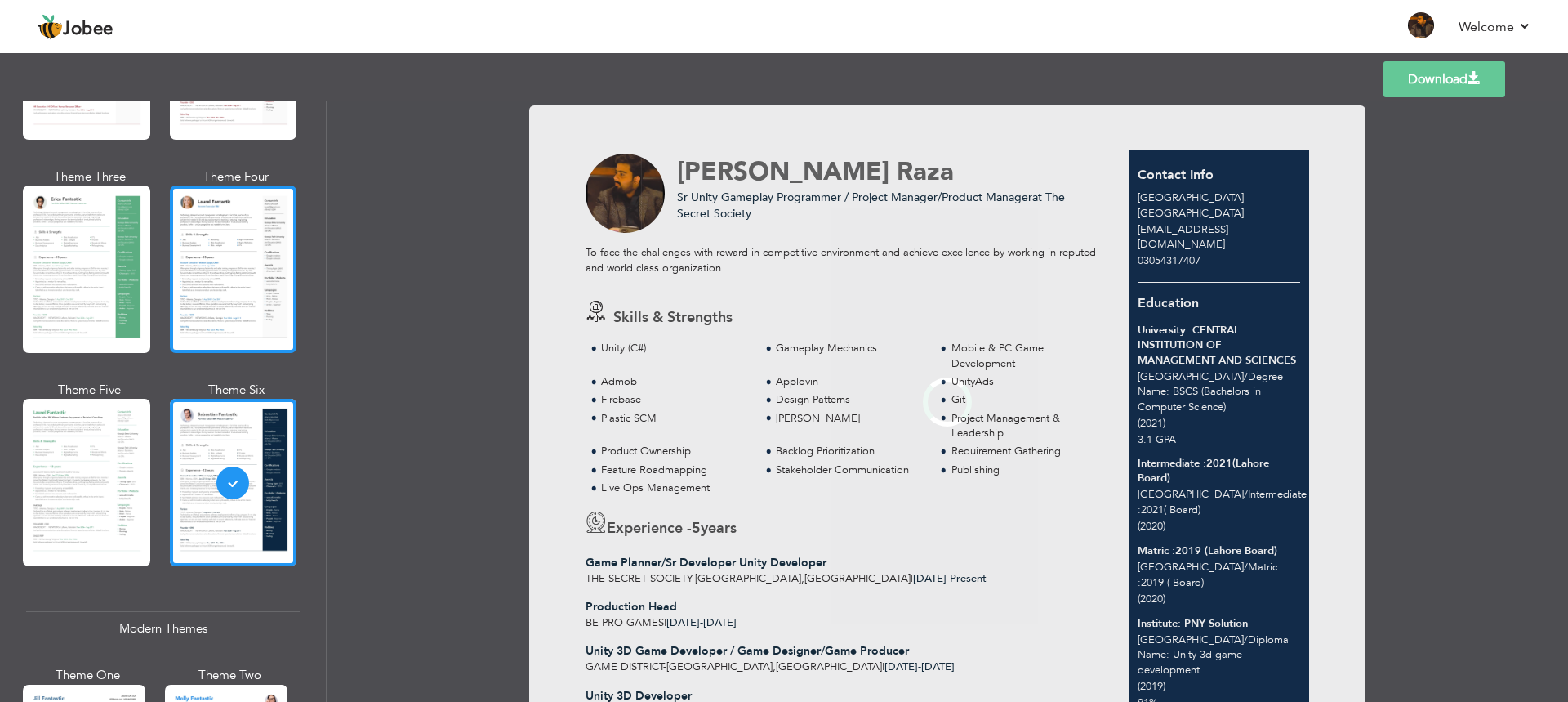
click at [213, 327] on div at bounding box center [233, 269] width 127 height 168
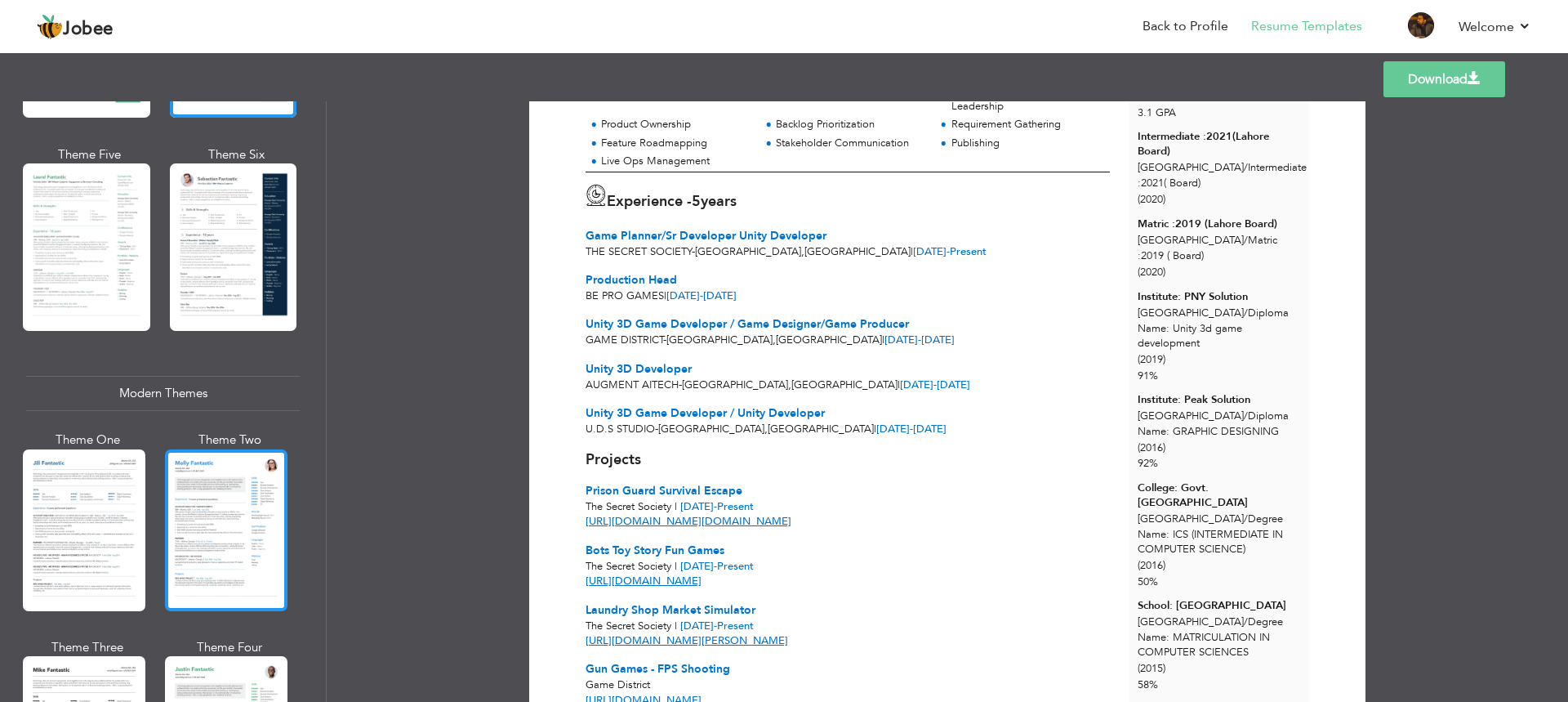
scroll to position [408, 0]
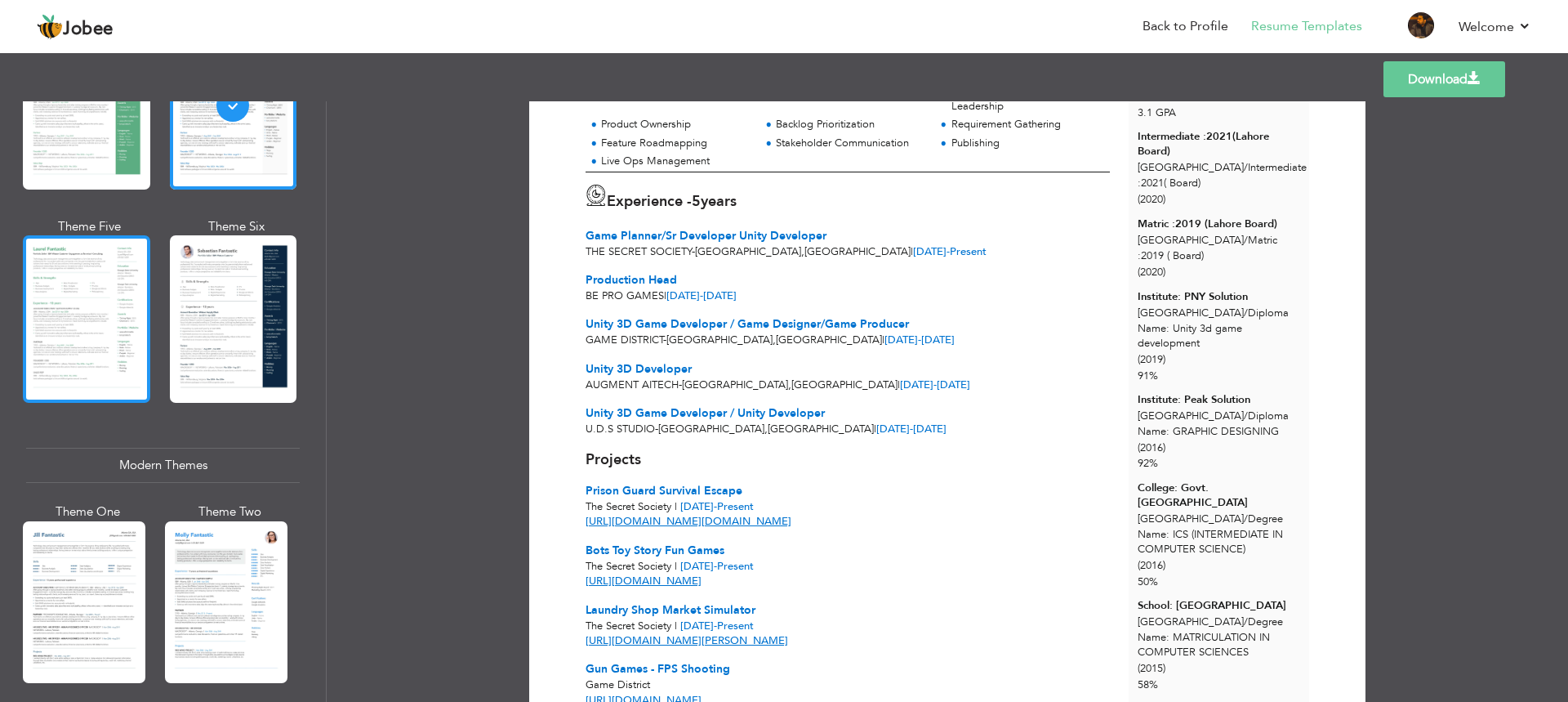
click at [35, 341] on div at bounding box center [86, 319] width 127 height 168
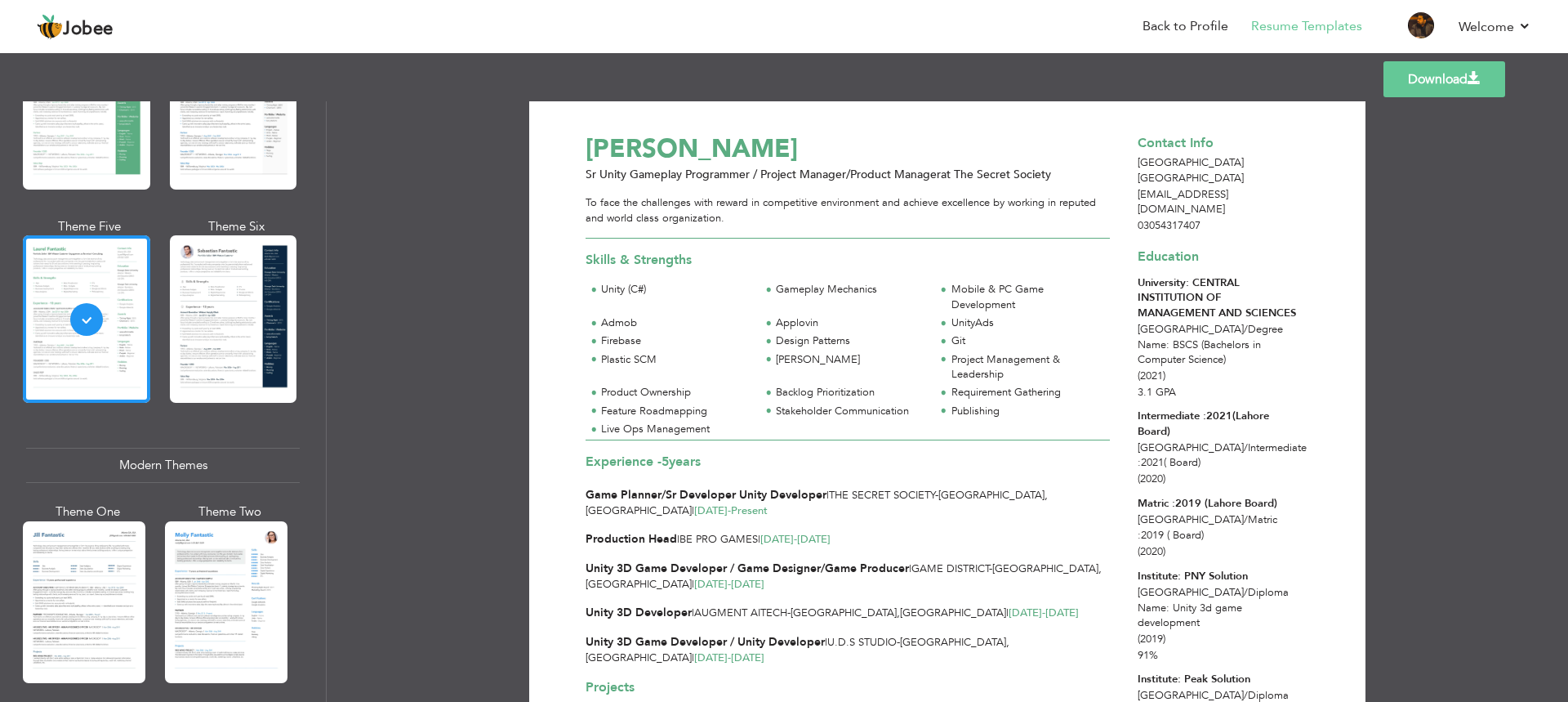
scroll to position [0, 0]
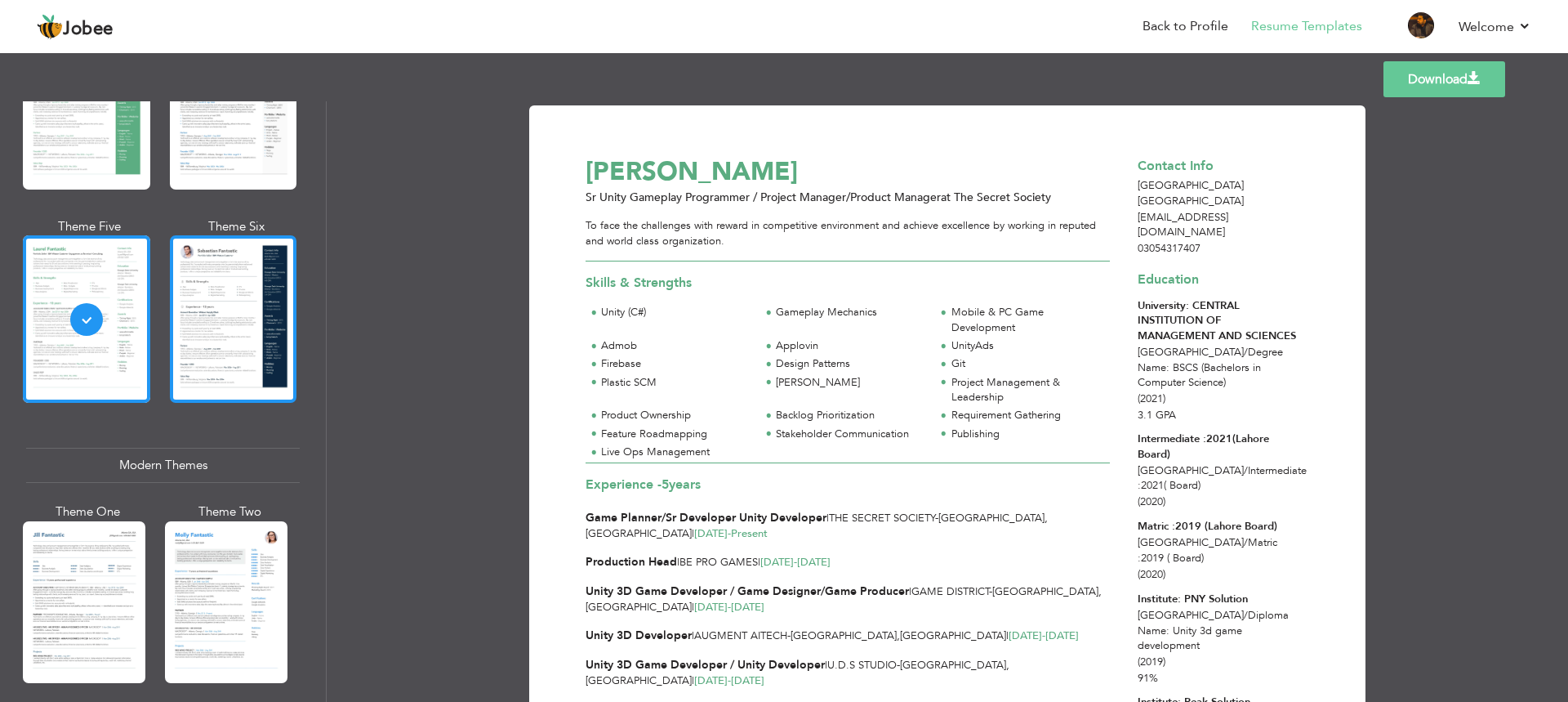
click at [284, 345] on div at bounding box center [233, 319] width 127 height 168
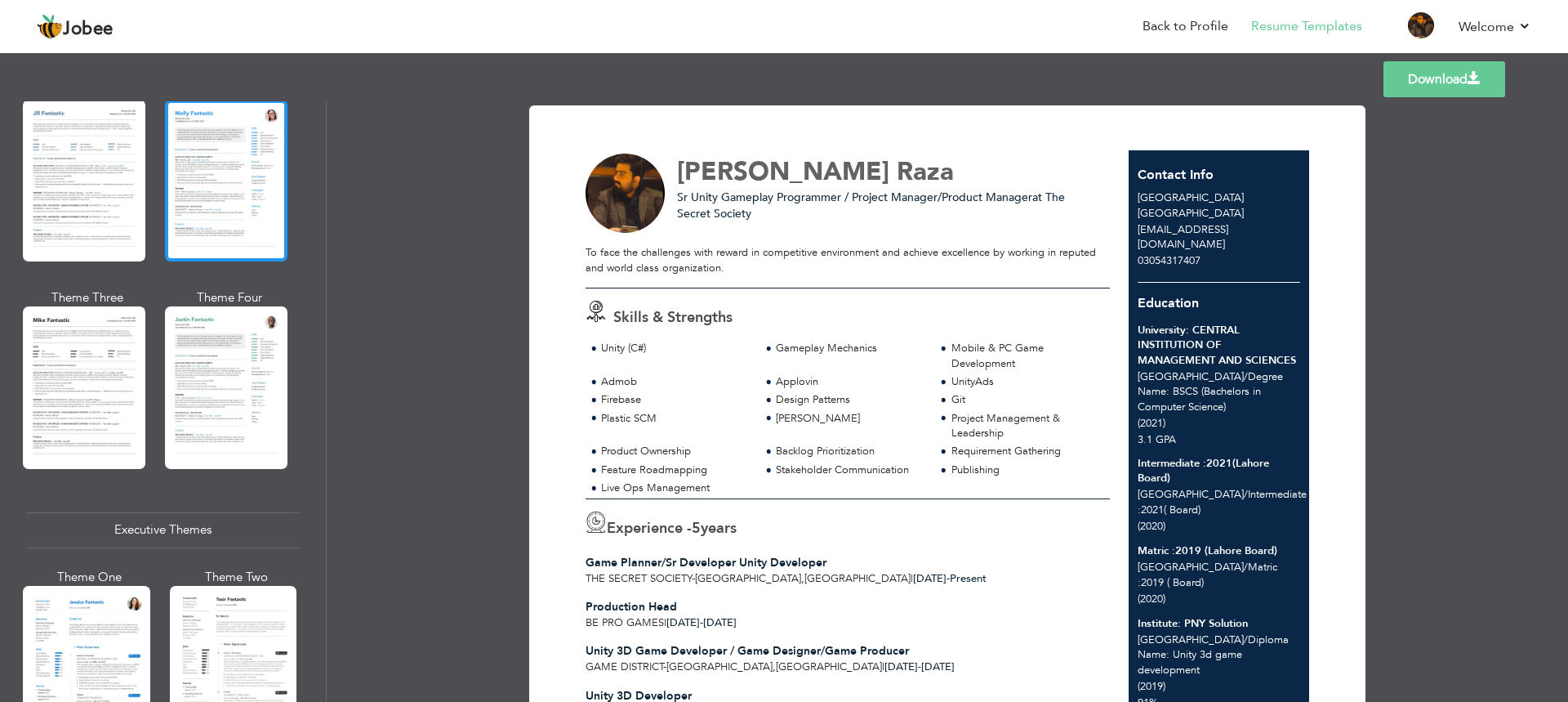
scroll to position [899, 0]
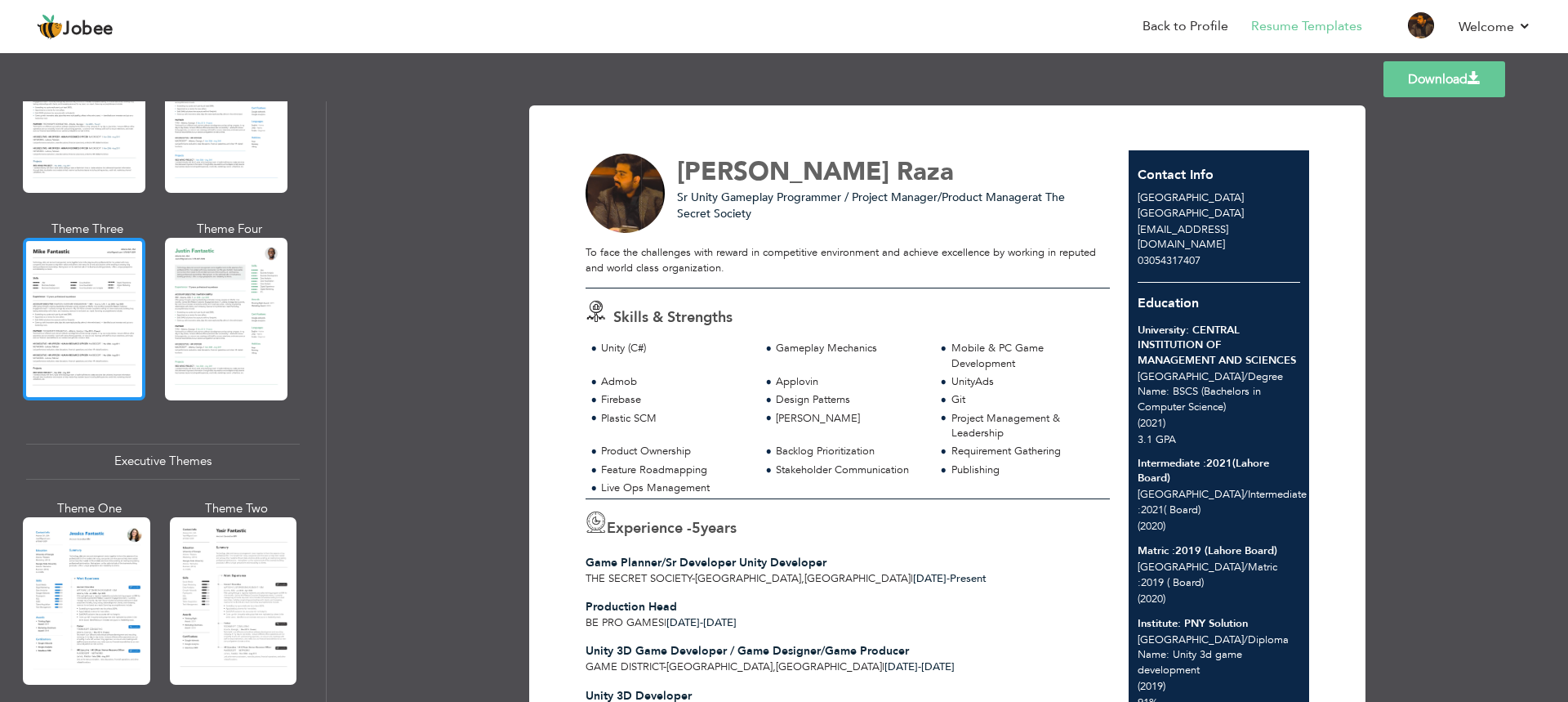
click at [138, 333] on div at bounding box center [84, 318] width 122 height 162
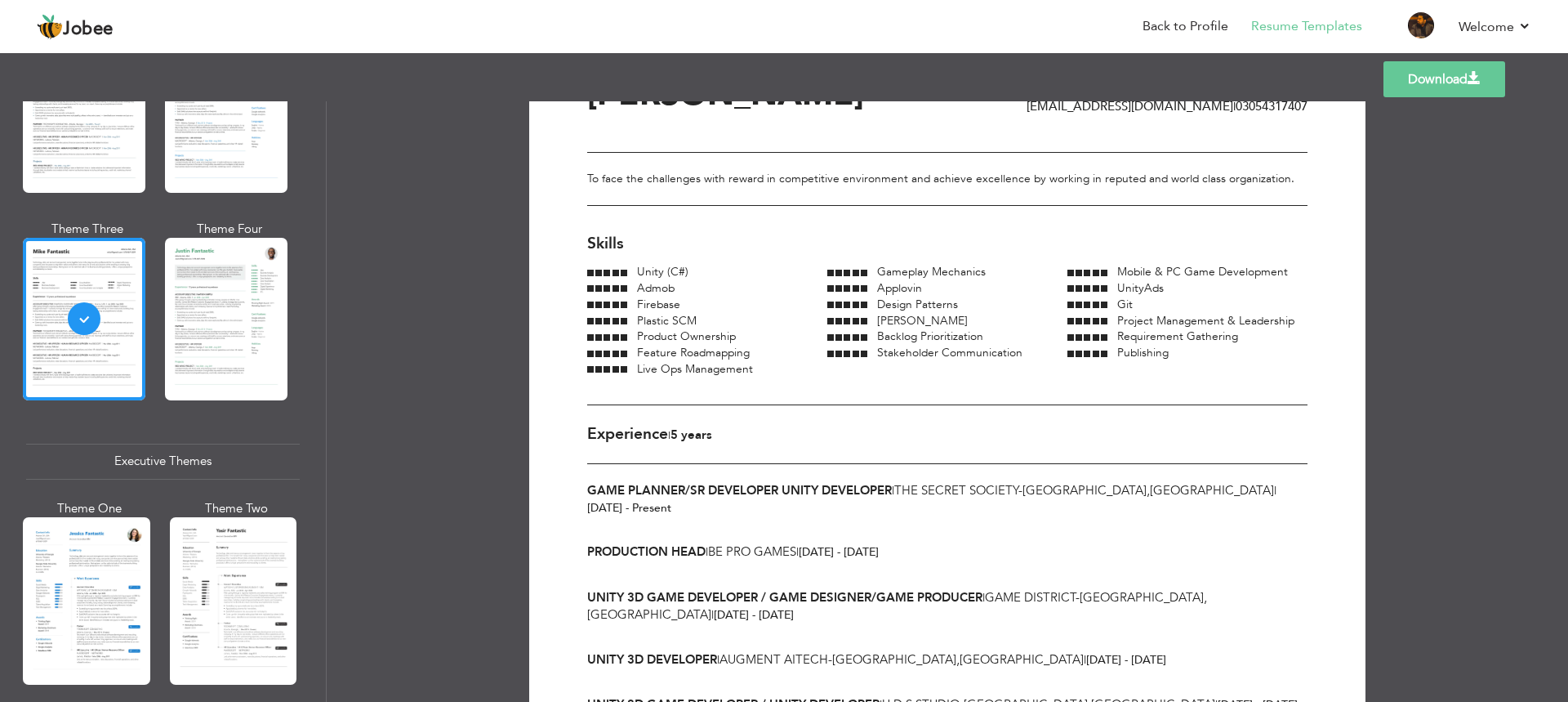
scroll to position [0, 0]
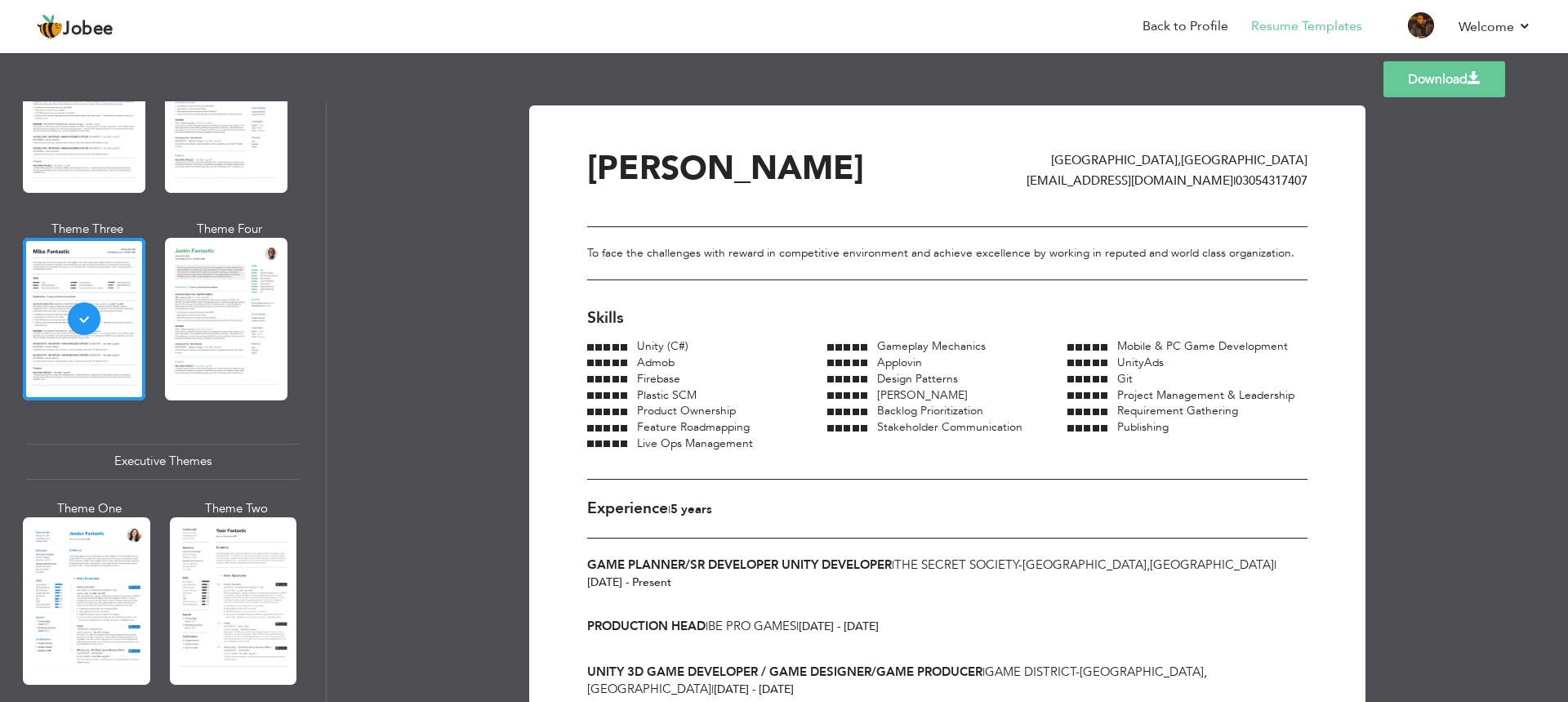
drag, startPoint x: 1446, startPoint y: 80, endPoint x: 1477, endPoint y: 282, distance: 204.4
click at [1477, 282] on div "Templates Download Professional Themes Theme One Theme Two Theme Three Theme Fo…" at bounding box center [784, 375] width 1568 height 653
click at [1425, 75] on link "Download" at bounding box center [1445, 79] width 122 height 36
